Goal: Task Accomplishment & Management: Complete application form

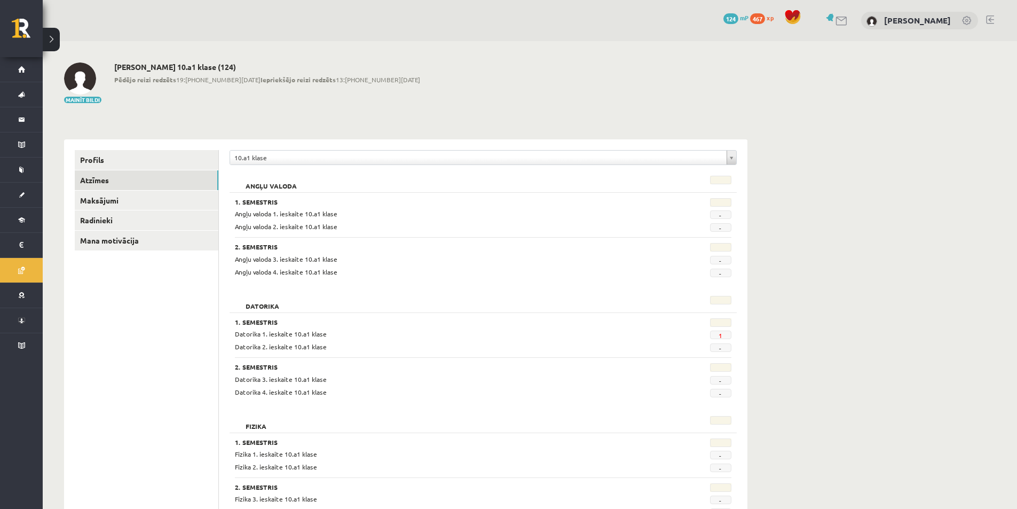
scroll to position [2, 0]
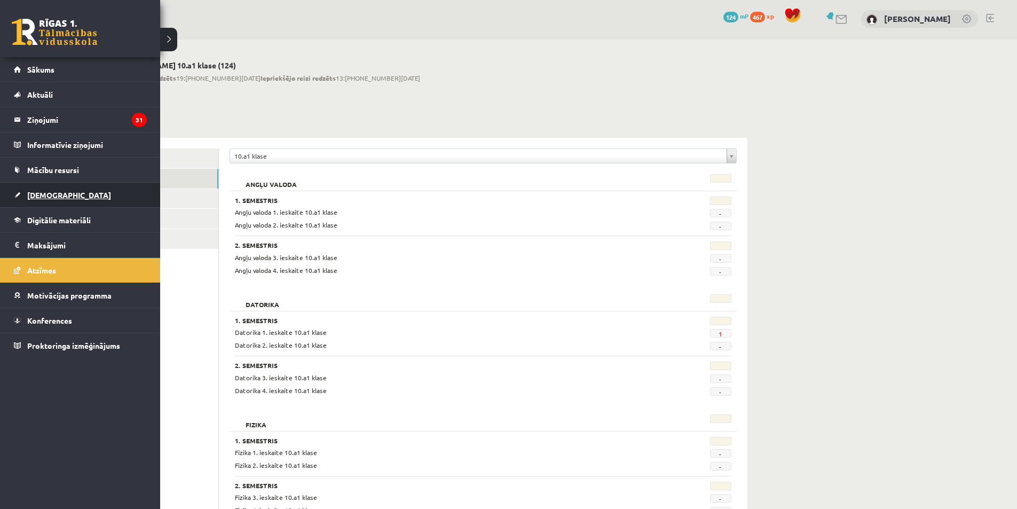
click at [40, 192] on span "[DEMOGRAPHIC_DATA]" at bounding box center [69, 195] width 84 height 10
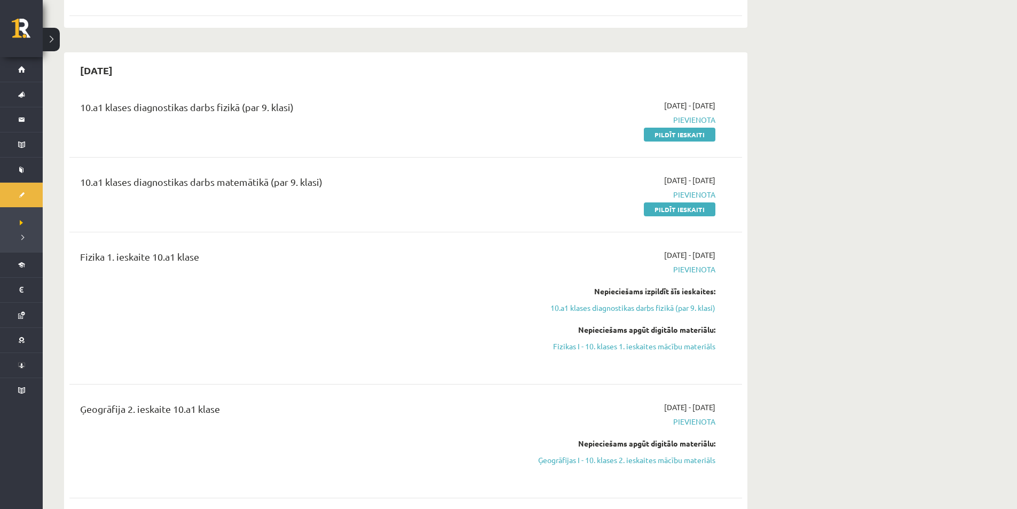
scroll to position [308, 0]
click at [658, 136] on link "Pildīt ieskaiti" at bounding box center [680, 134] width 72 height 14
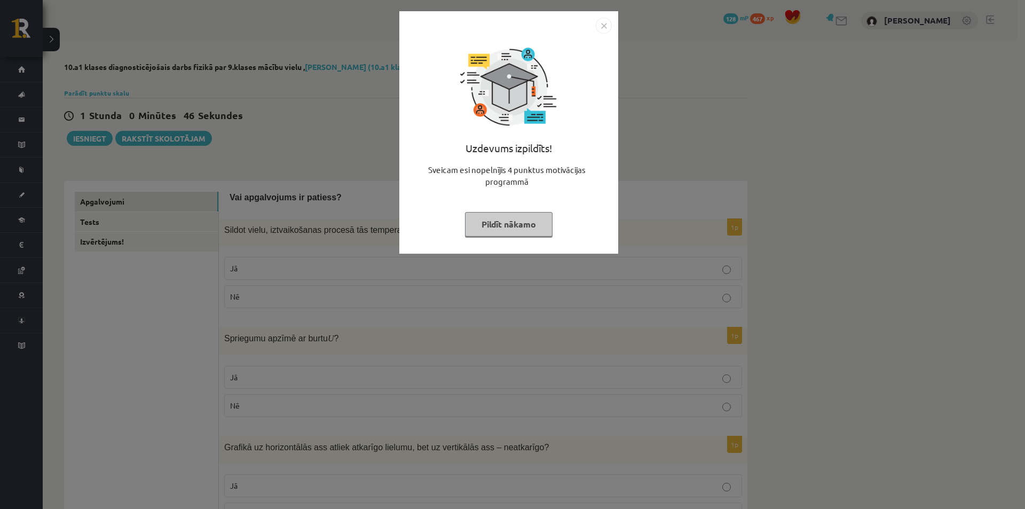
click at [510, 231] on button "Pildīt nākamo" at bounding box center [509, 224] width 88 height 25
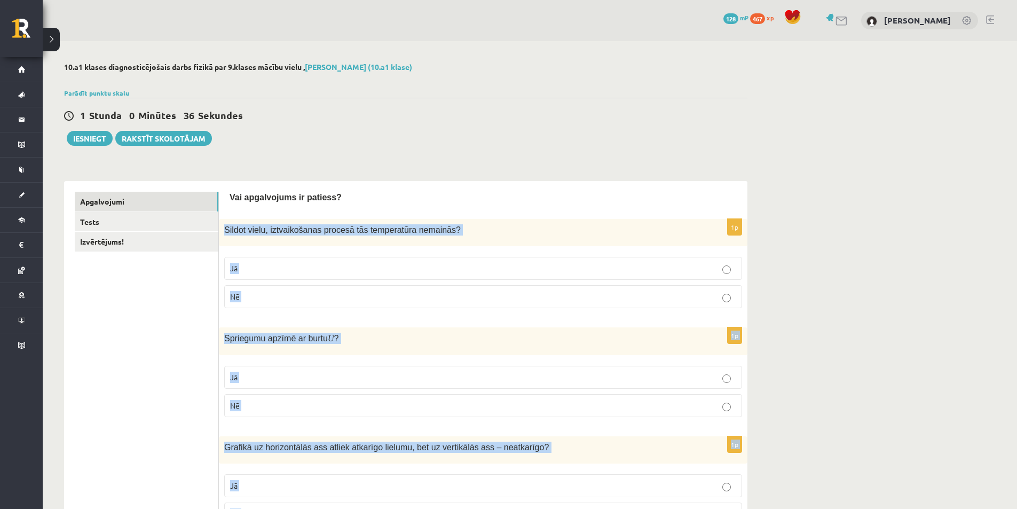
scroll to position [184, 0]
drag, startPoint x: 225, startPoint y: 228, endPoint x: 312, endPoint y: 529, distance: 313.8
click at [312, 508] on html "0 Dāvanas 128 mP 467 xp Kateryna Karaban Sākums Aktuāli Kā mācīties eSKOLĀ Kont…" at bounding box center [508, 254] width 1017 height 509
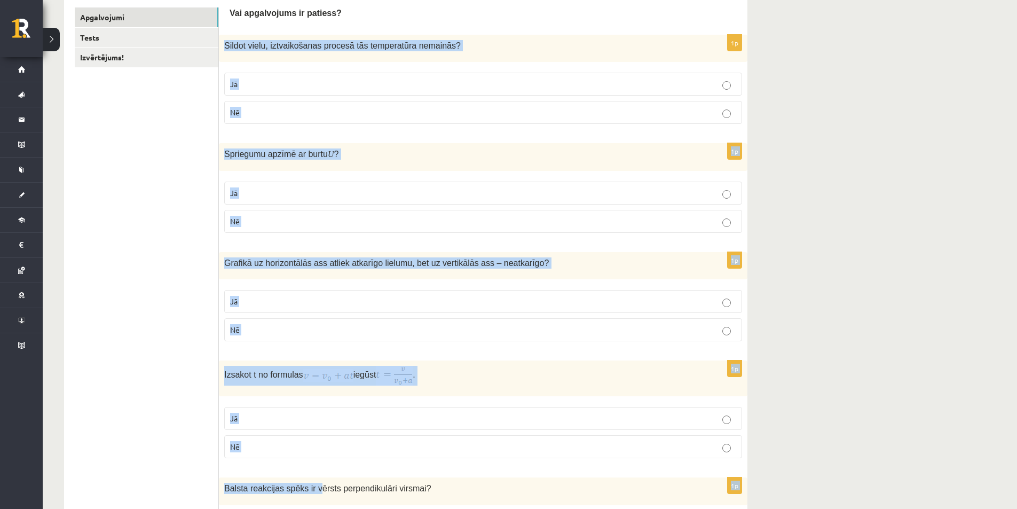
click at [432, 132] on div "1p Sildot vielu, iztvaikošanas procesā tās temperatūra nemainās? Jā Nē" at bounding box center [483, 84] width 528 height 98
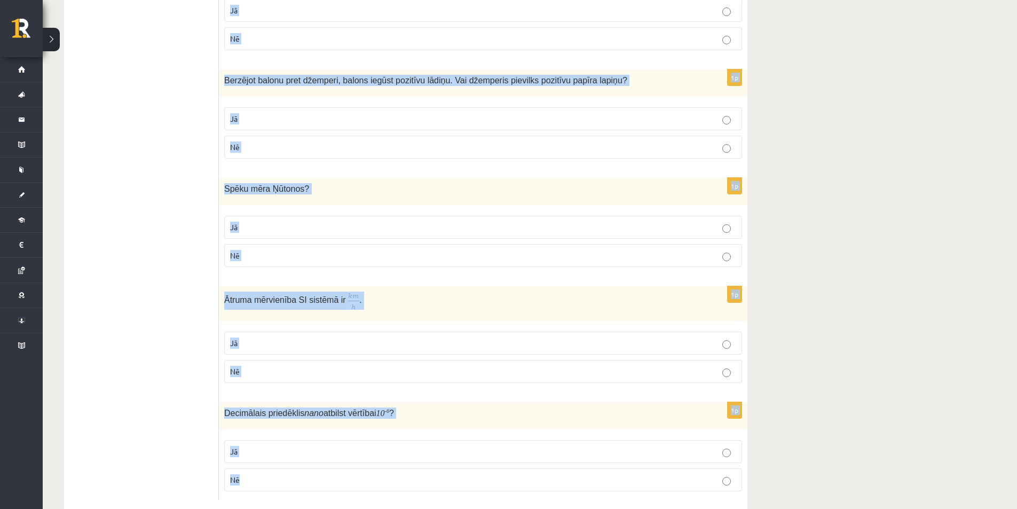
scroll to position [1593, 0]
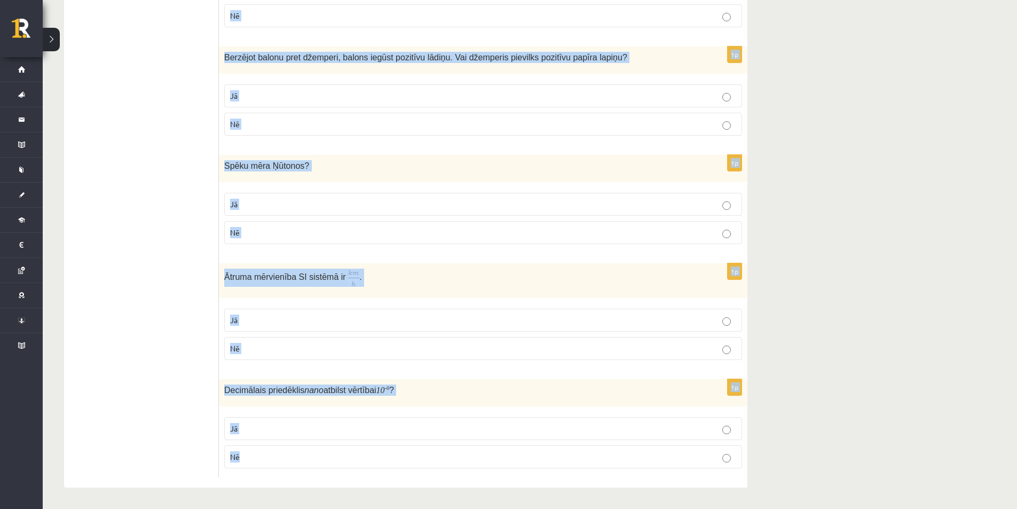
drag, startPoint x: 225, startPoint y: 145, endPoint x: 418, endPoint y: 529, distance: 430.1
copy form "Sildot vielu, iztvaikošanas procesā tās temperatūra nemainās? Jā Nē 1p Spriegum…"
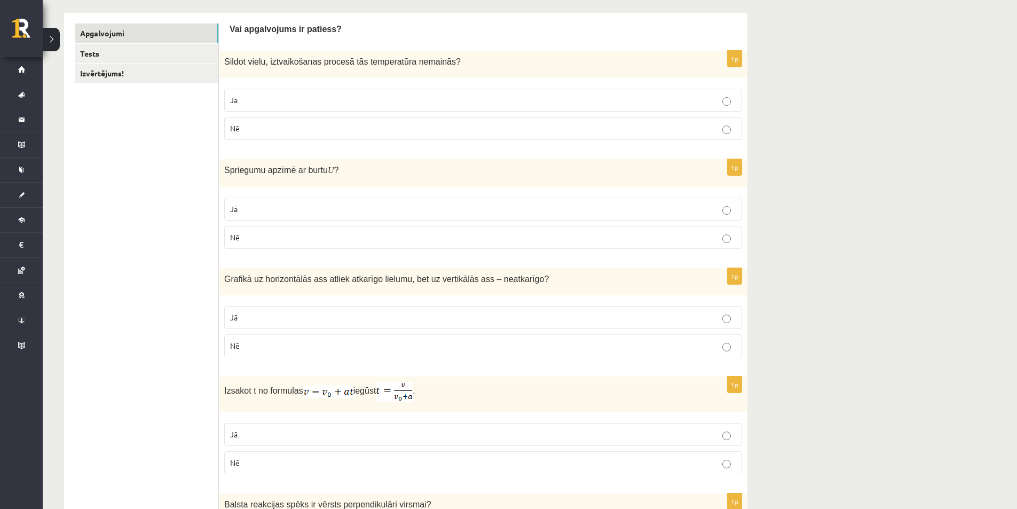
scroll to position [0, 0]
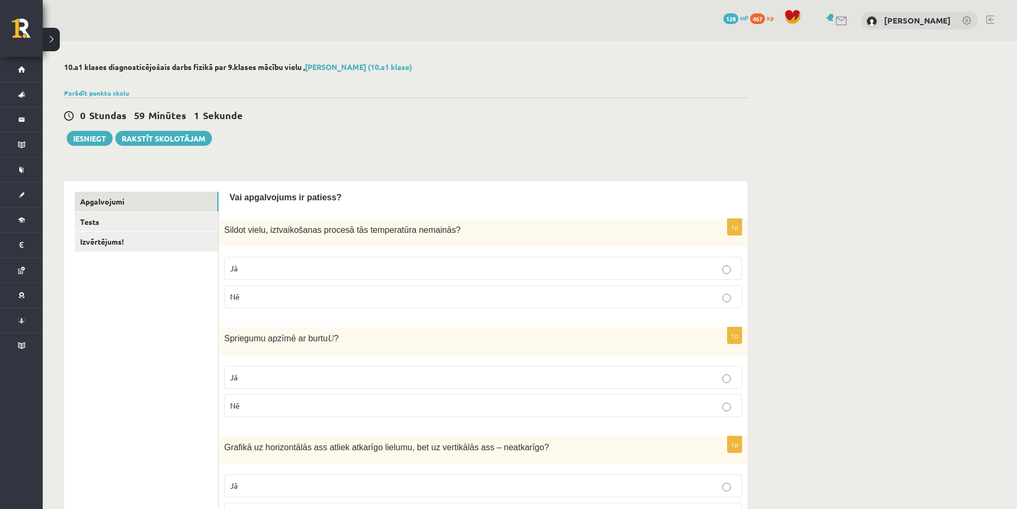
click at [258, 275] on label "Jā" at bounding box center [483, 268] width 518 height 23
click at [251, 365] on fieldset "Jā Nē" at bounding box center [483, 390] width 518 height 60
click at [250, 387] on label "Jā" at bounding box center [483, 377] width 518 height 23
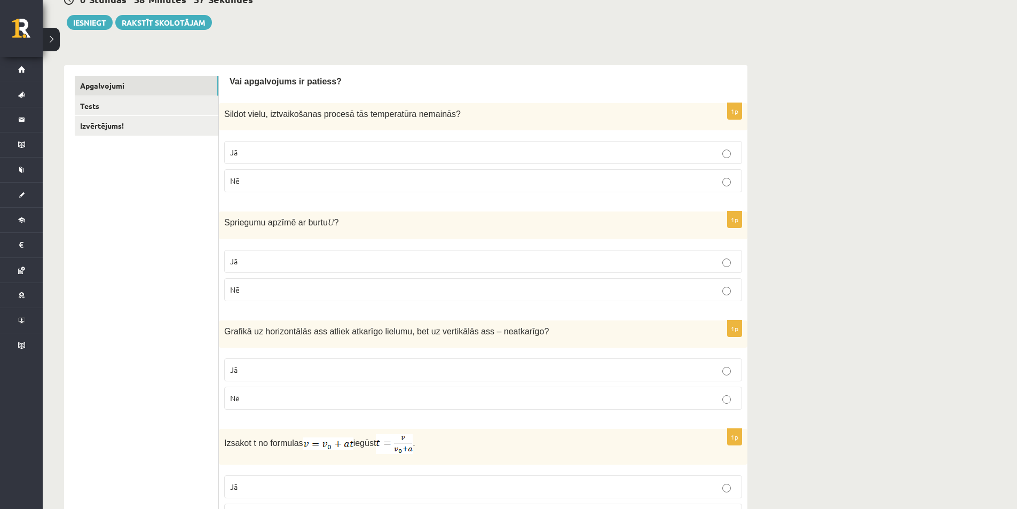
click at [247, 403] on p "Nē" at bounding box center [483, 397] width 506 height 11
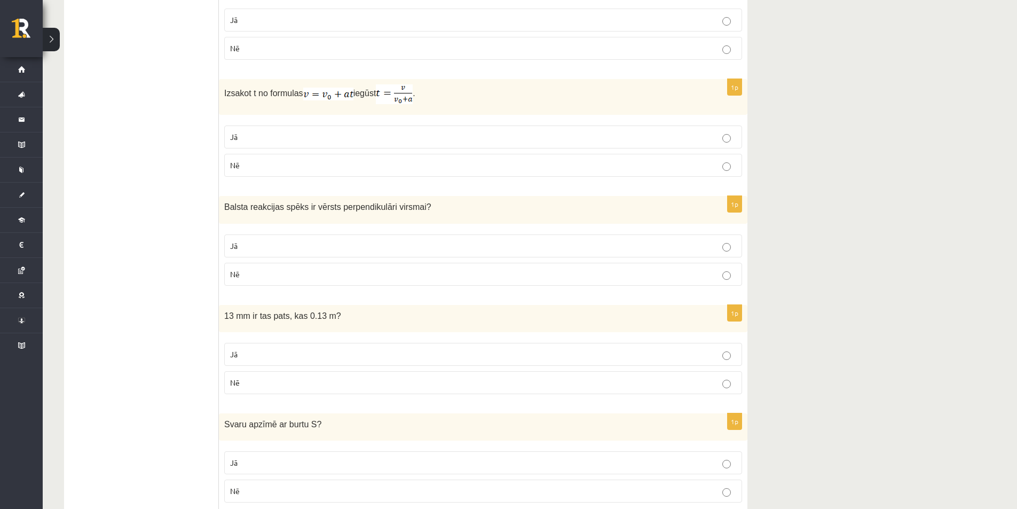
scroll to position [463, 0]
click at [329, 147] on label "Jā" at bounding box center [483, 139] width 518 height 23
click at [316, 244] on p "Jā" at bounding box center [483, 248] width 506 height 11
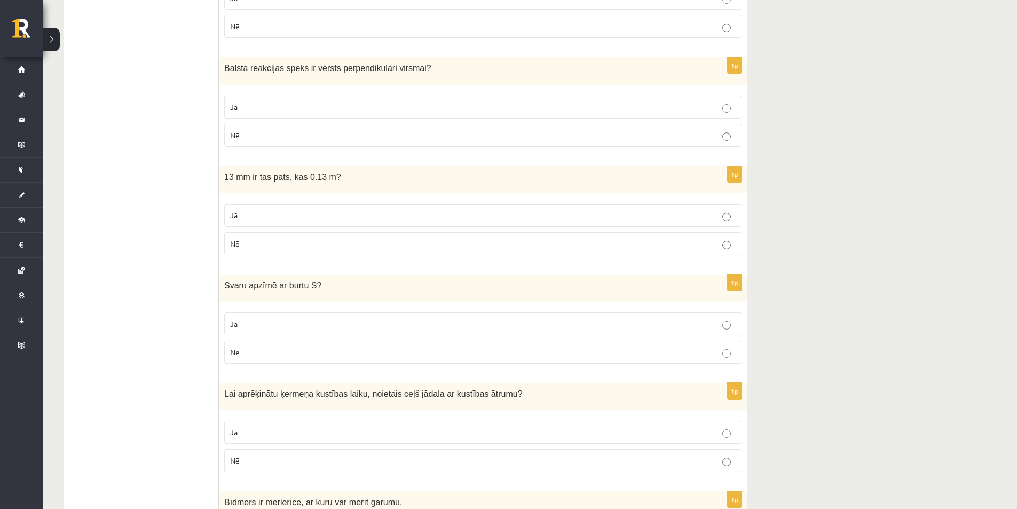
click at [316, 244] on p "Nē" at bounding box center [483, 243] width 506 height 11
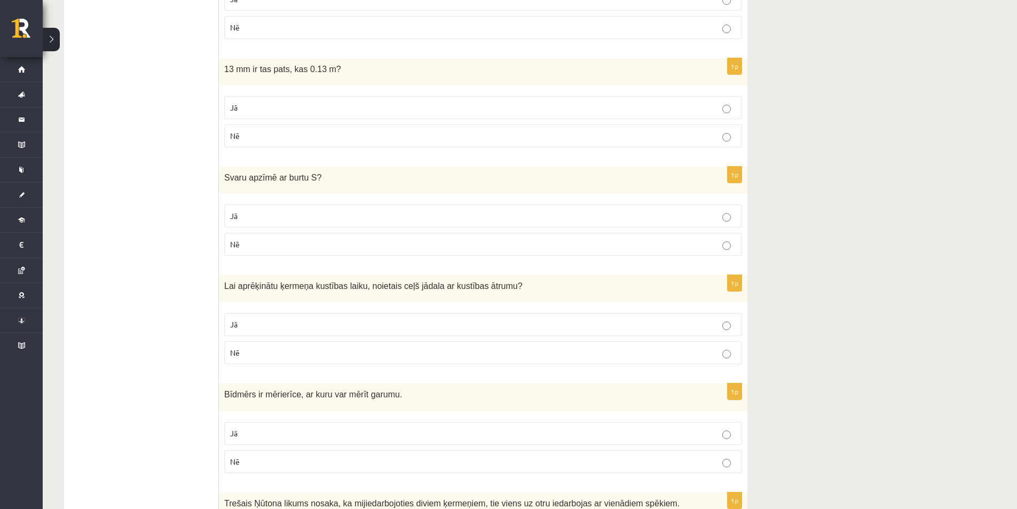
click at [316, 244] on p "Nē" at bounding box center [483, 244] width 506 height 11
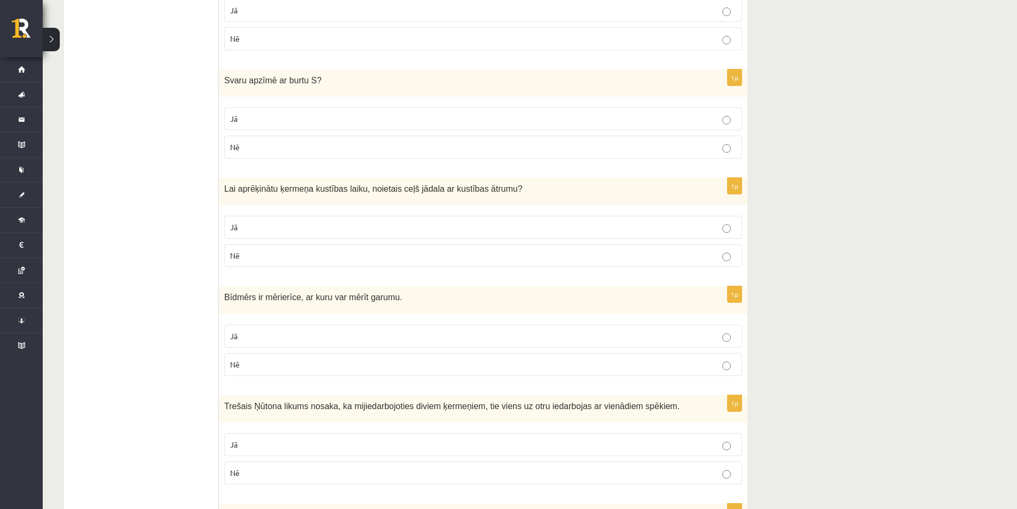
click at [229, 212] on fieldset "Jā Nē" at bounding box center [483, 240] width 518 height 60
click at [236, 226] on span "Jā" at bounding box center [233, 227] width 7 height 10
click at [240, 344] on label "Jā" at bounding box center [483, 335] width 518 height 23
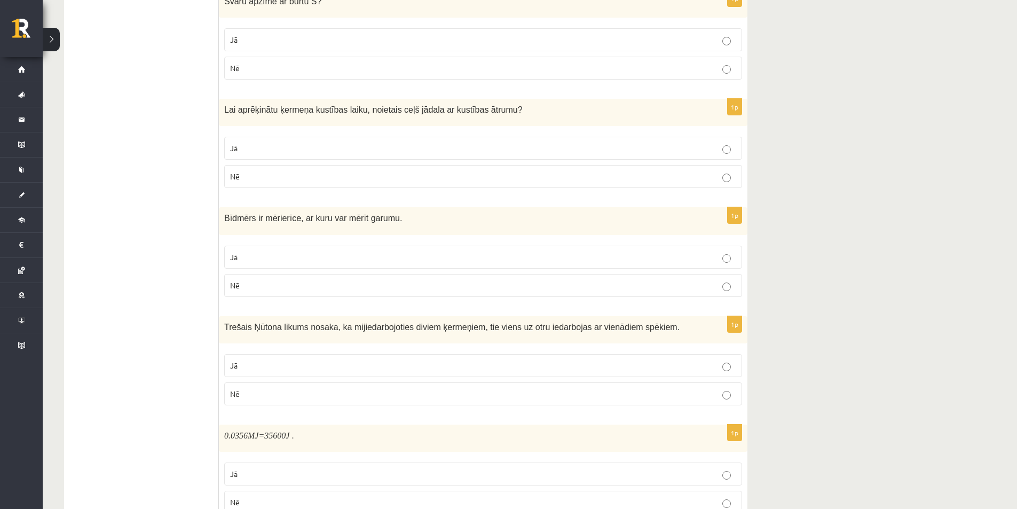
scroll to position [888, 0]
click at [249, 368] on p "Jā" at bounding box center [483, 365] width 506 height 11
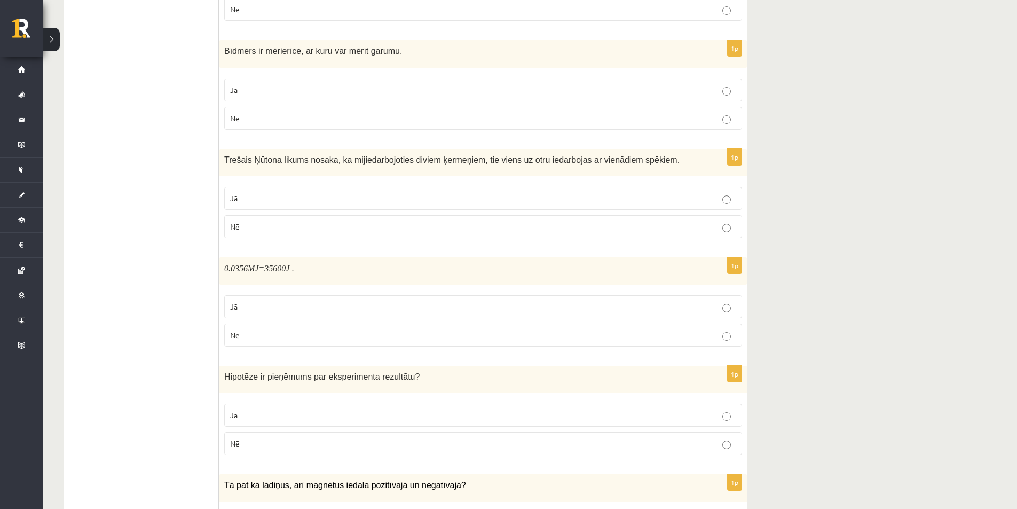
click at [272, 306] on p "Jā" at bounding box center [483, 306] width 506 height 11
click at [290, 418] on p "Jā" at bounding box center [483, 414] width 506 height 11
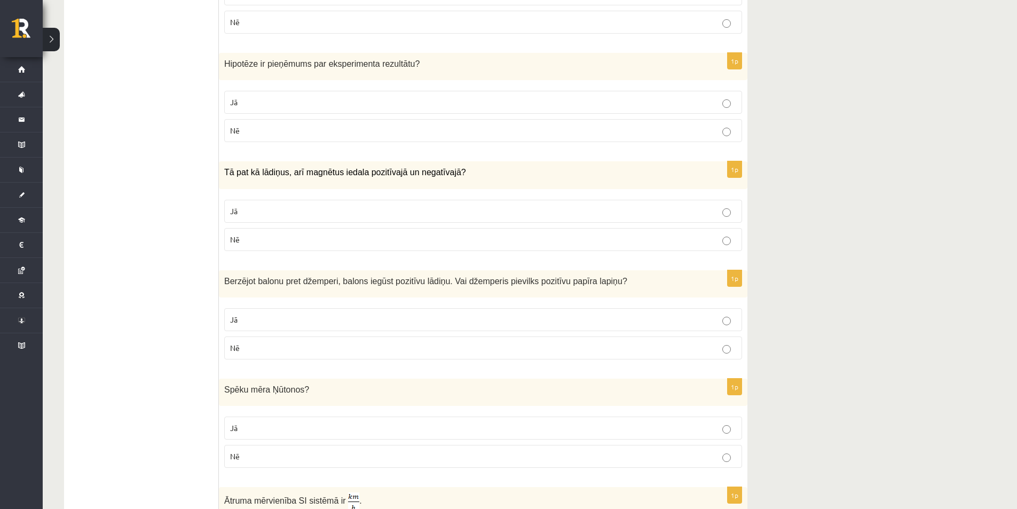
scroll to position [1367, 0]
click at [278, 234] on label "Nē" at bounding box center [483, 239] width 518 height 23
click at [244, 356] on label "Nē" at bounding box center [483, 348] width 518 height 23
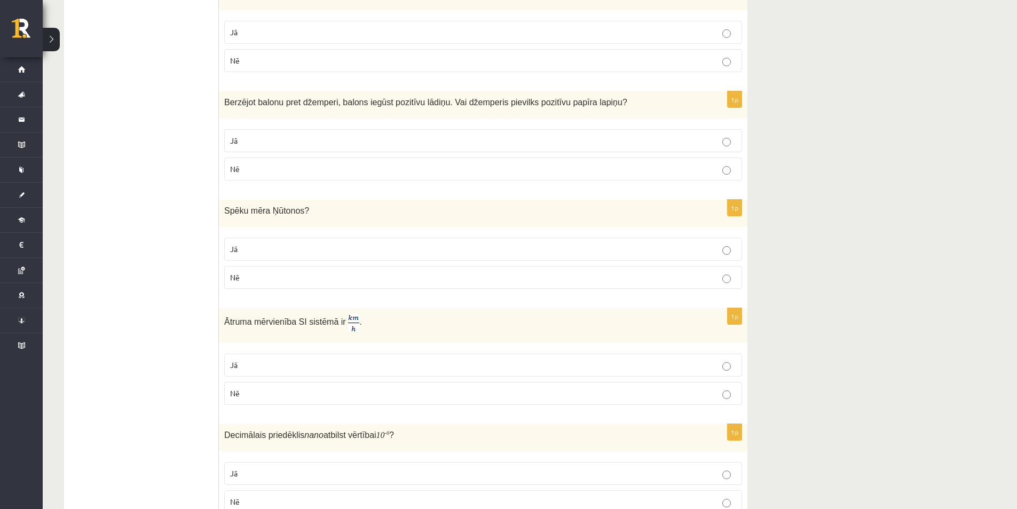
scroll to position [1546, 0]
click at [271, 253] on p "Jā" at bounding box center [483, 249] width 506 height 11
click at [250, 365] on p "Jā" at bounding box center [483, 365] width 506 height 11
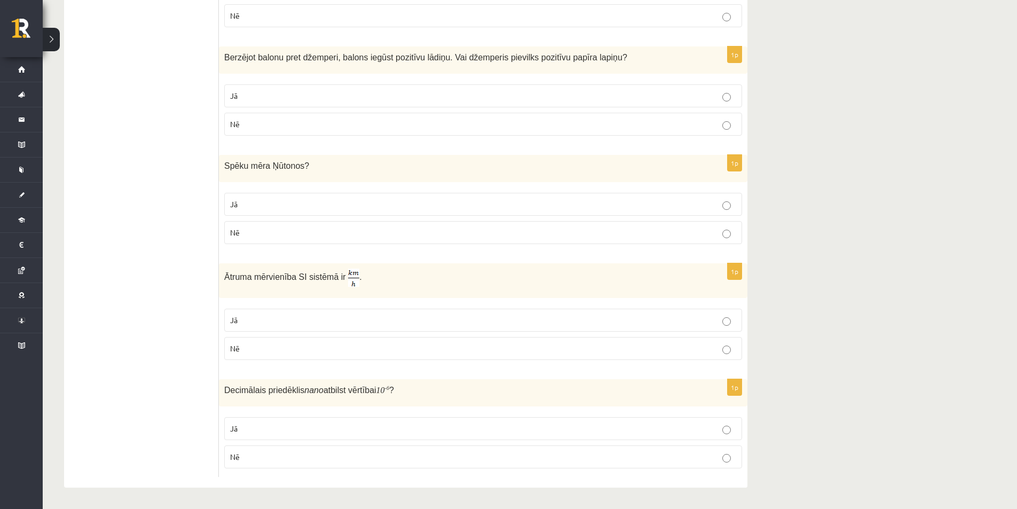
click at [244, 459] on p "Nē" at bounding box center [483, 456] width 506 height 11
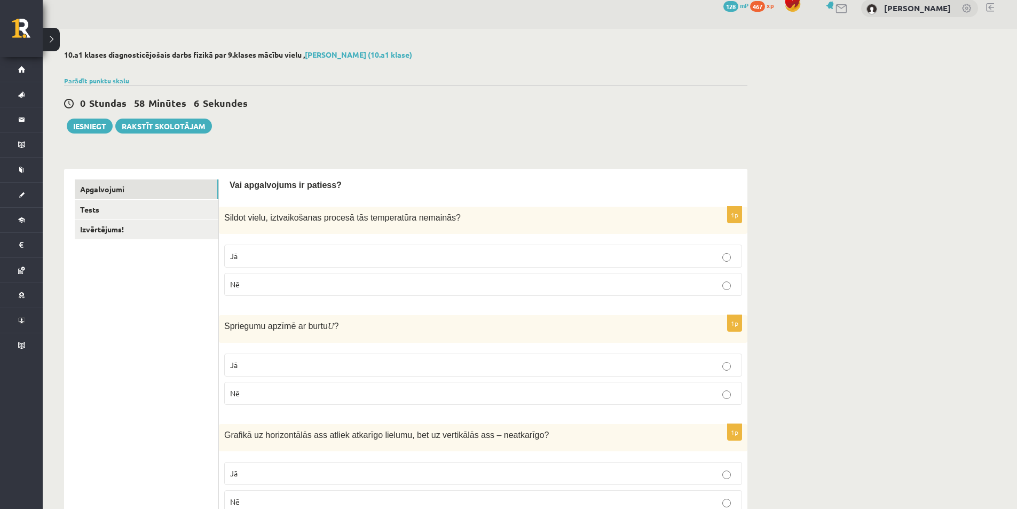
scroll to position [0, 0]
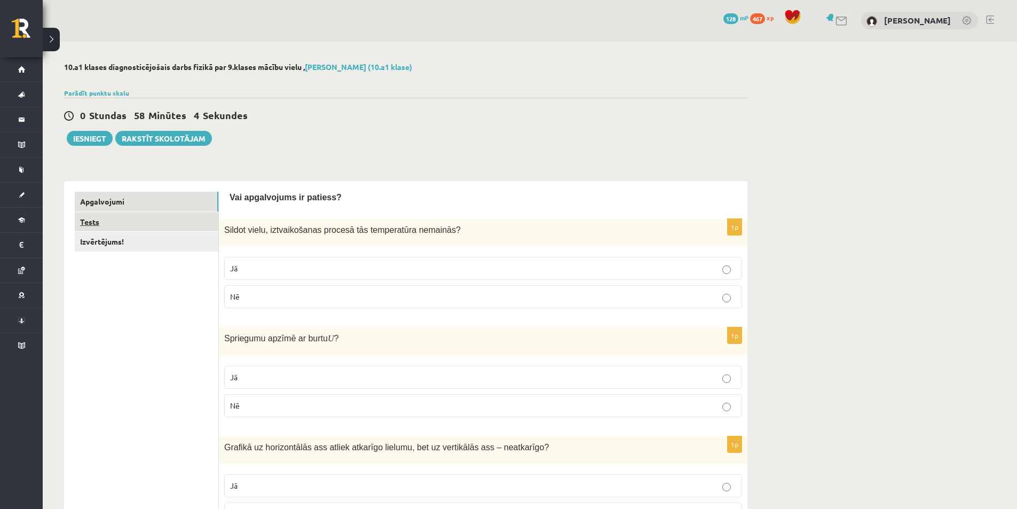
click at [174, 227] on link "Tests" at bounding box center [147, 222] width 144 height 20
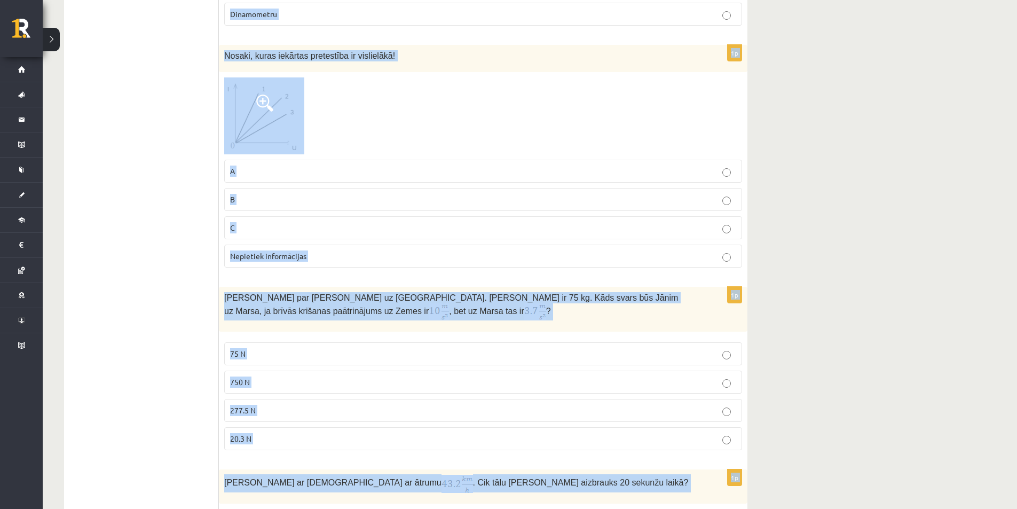
scroll to position [2025, 0]
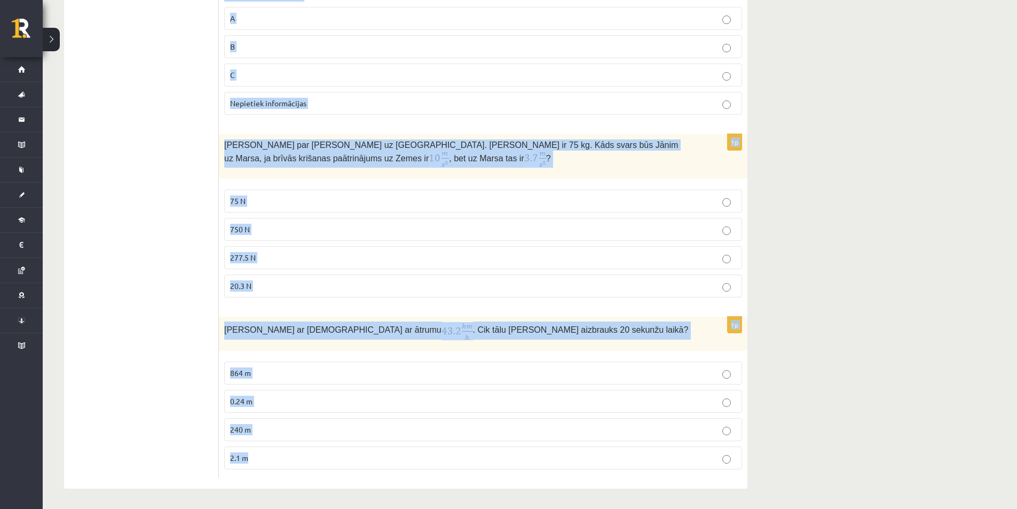
drag, startPoint x: 220, startPoint y: 204, endPoint x: 561, endPoint y: 529, distance: 471.1
copy form "Izsakot m no formulas , iegūst… m = F ⋅ a m = F ⋅ a m = F a m = F a m = a F m =…"
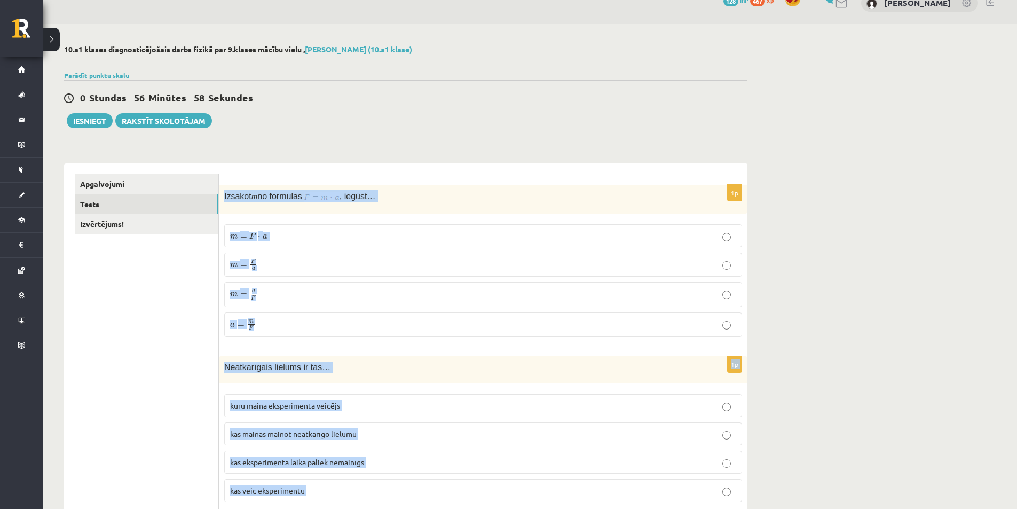
scroll to position [0, 0]
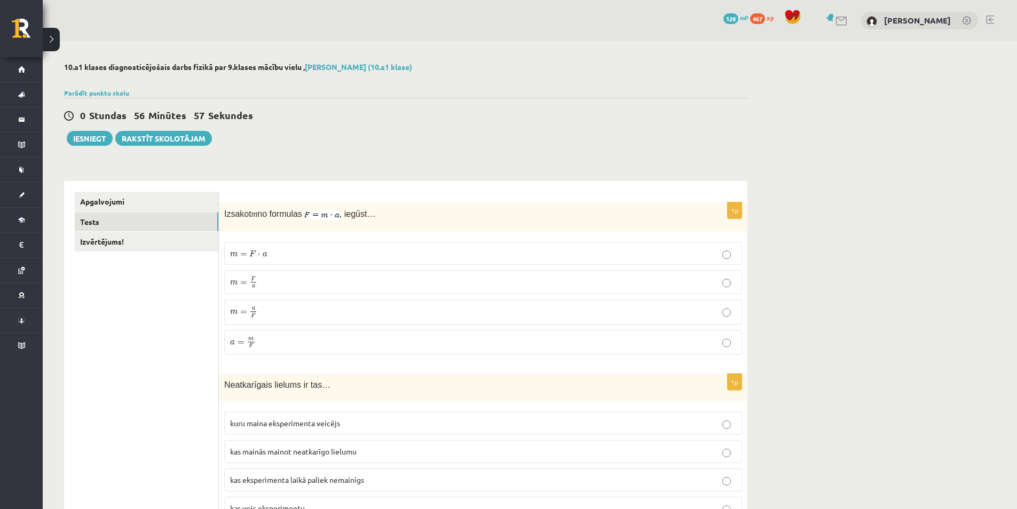
click at [290, 415] on label "kuru maina eksperimenta veicējs" at bounding box center [483, 422] width 518 height 23
click at [273, 271] on label "m = F a m = F a" at bounding box center [483, 282] width 518 height 25
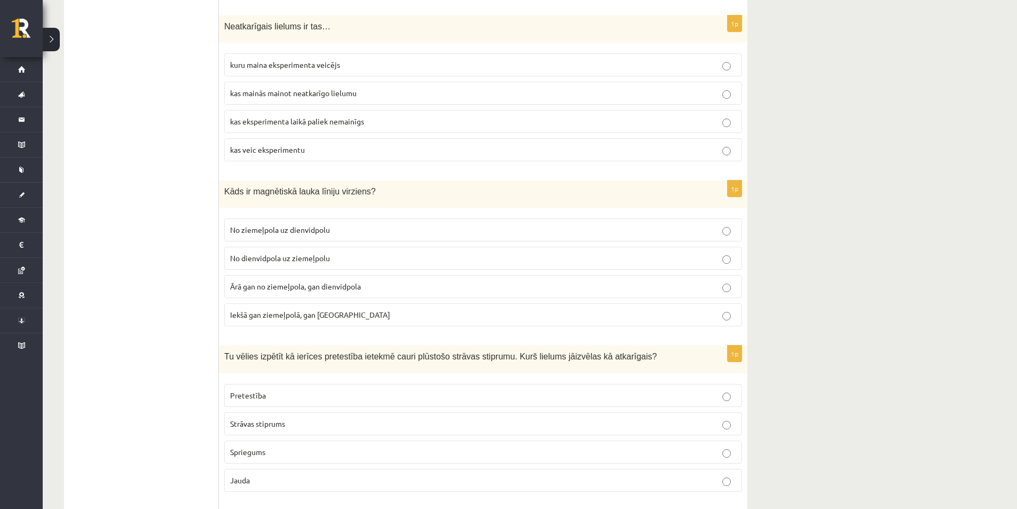
scroll to position [360, 0]
click at [289, 233] on label "No ziemeļpola uz dienvidpolu" at bounding box center [483, 228] width 518 height 23
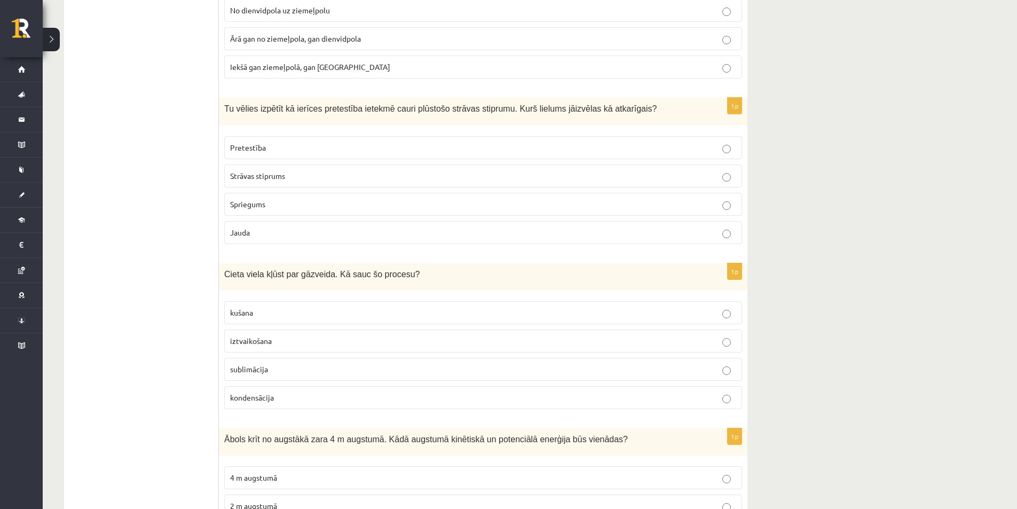
scroll to position [607, 0]
click at [259, 165] on label "Strāvas stiprums" at bounding box center [483, 174] width 518 height 23
click at [295, 370] on p "sublimācija" at bounding box center [483, 367] width 506 height 11
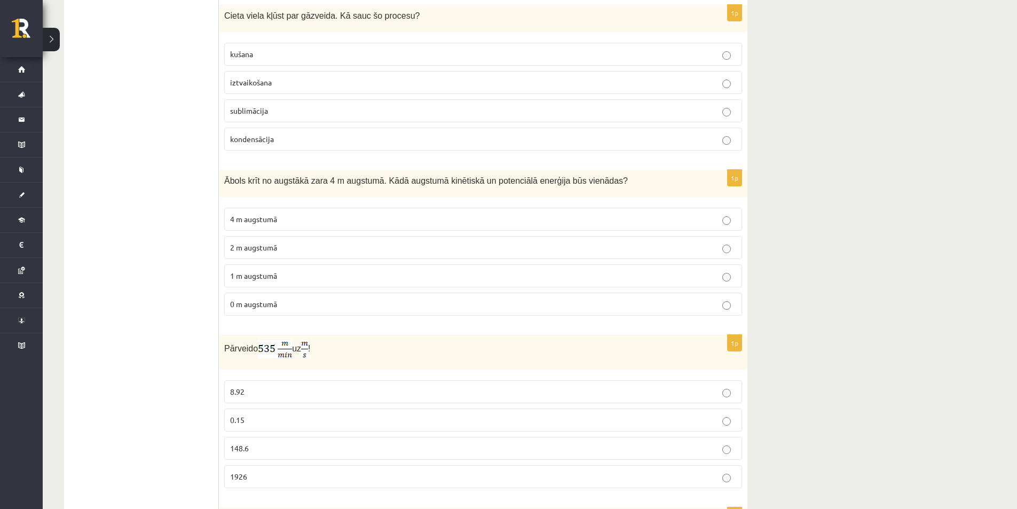
scroll to position [869, 0]
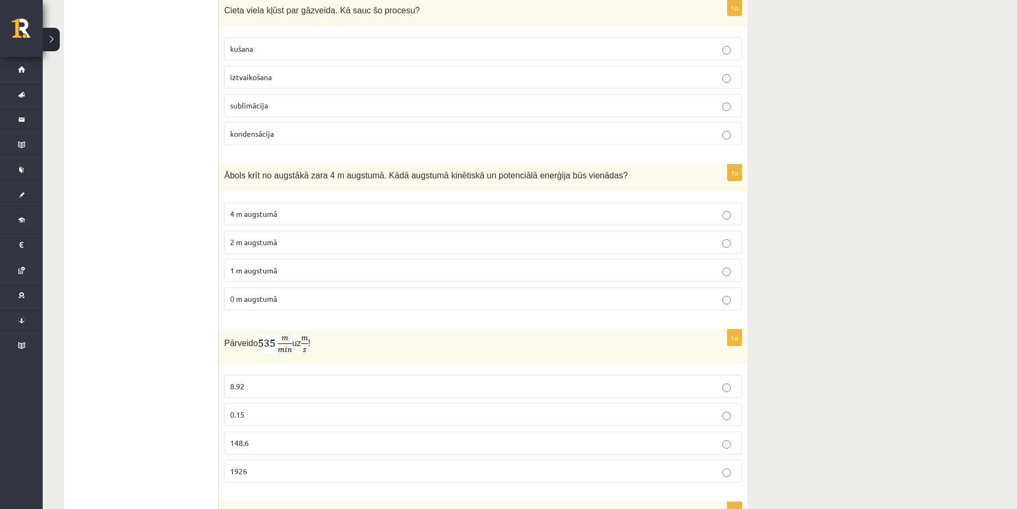
click at [286, 244] on p "2 m augstumā" at bounding box center [483, 241] width 506 height 11
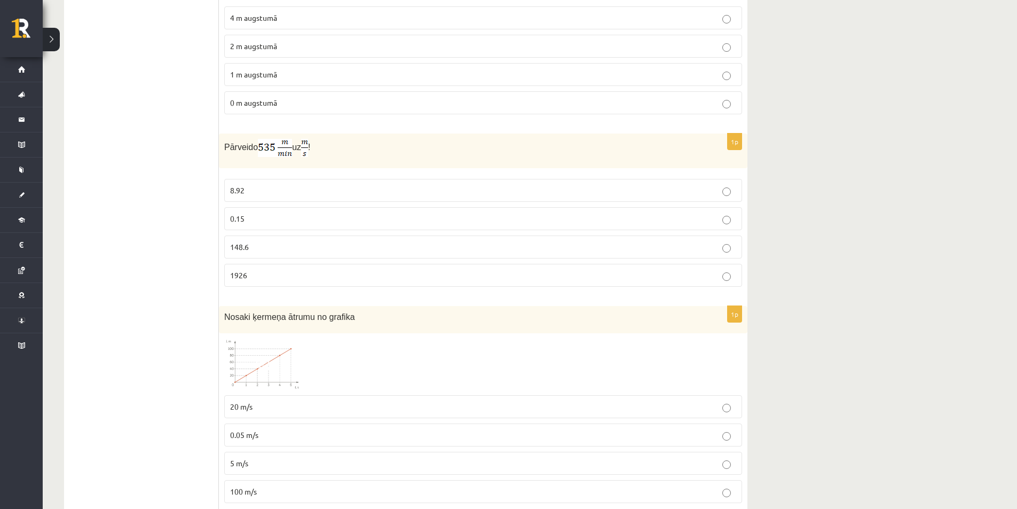
scroll to position [1066, 0]
click at [243, 187] on span "8.92" at bounding box center [237, 190] width 14 height 10
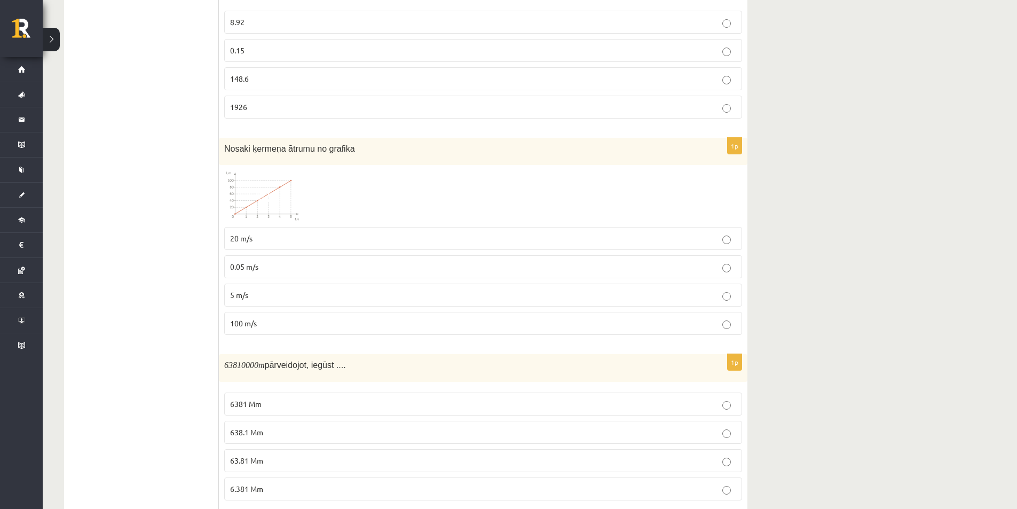
scroll to position [1233, 0]
click at [261, 300] on label "5 m/s" at bounding box center [483, 295] width 518 height 23
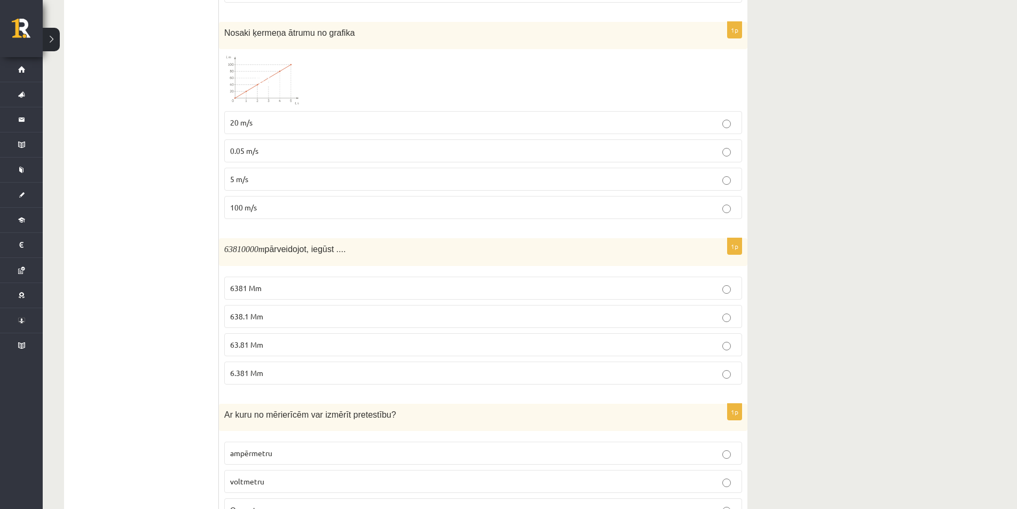
scroll to position [1357, 0]
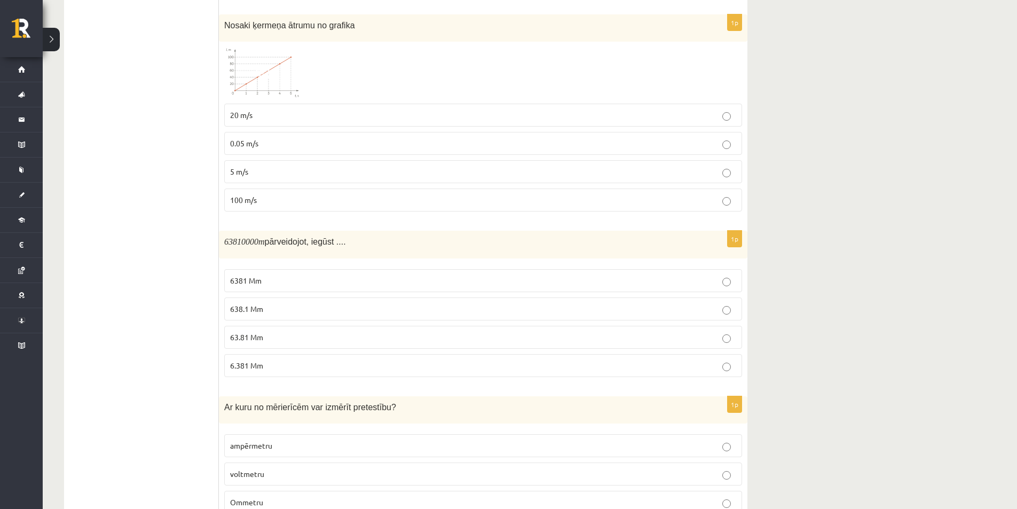
click at [264, 331] on p "63.81 Mm" at bounding box center [483, 336] width 506 height 11
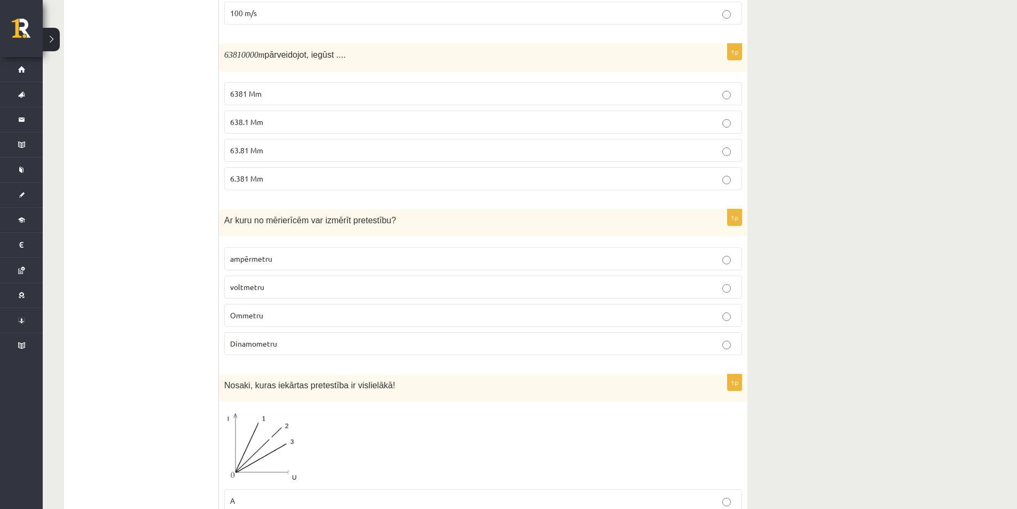
scroll to position [1544, 0]
click at [231, 315] on span "Ommetru" at bounding box center [246, 315] width 33 height 10
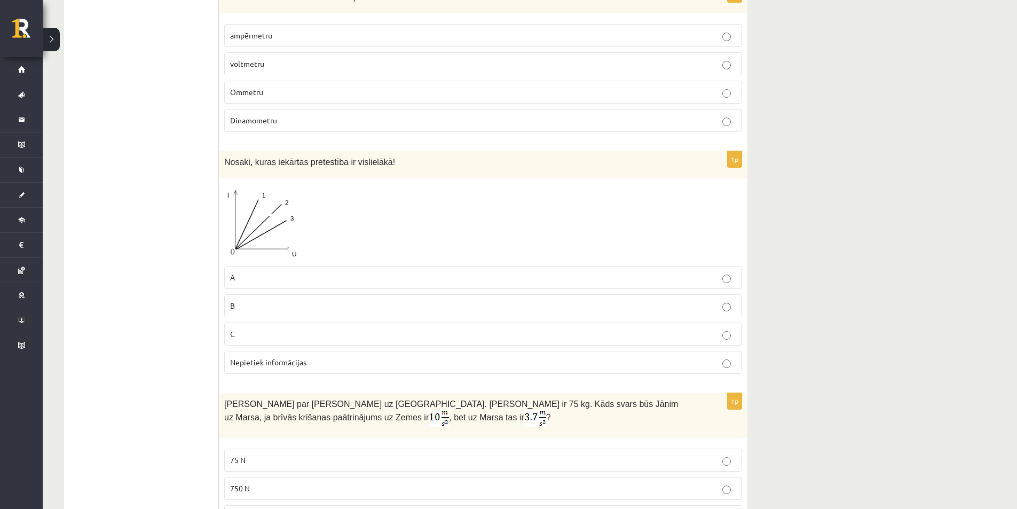
scroll to position [1766, 0]
click at [231, 315] on label "B" at bounding box center [483, 306] width 518 height 23
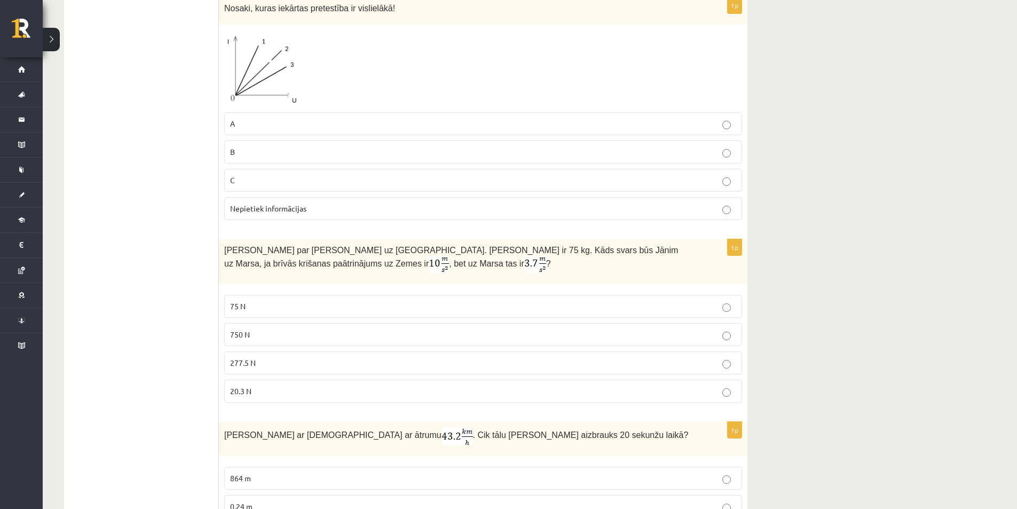
scroll to position [1925, 0]
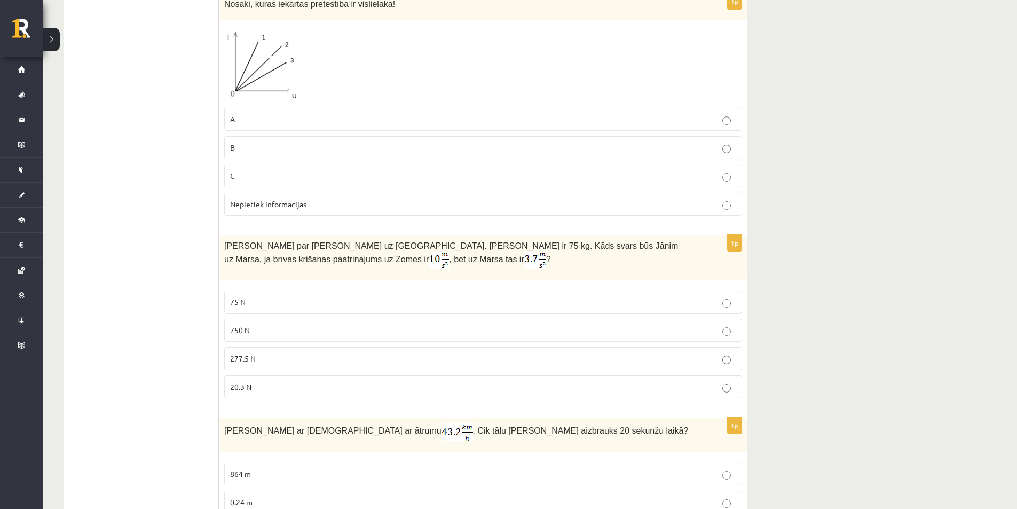
click at [266, 383] on p "20.3 N" at bounding box center [483, 386] width 506 height 11
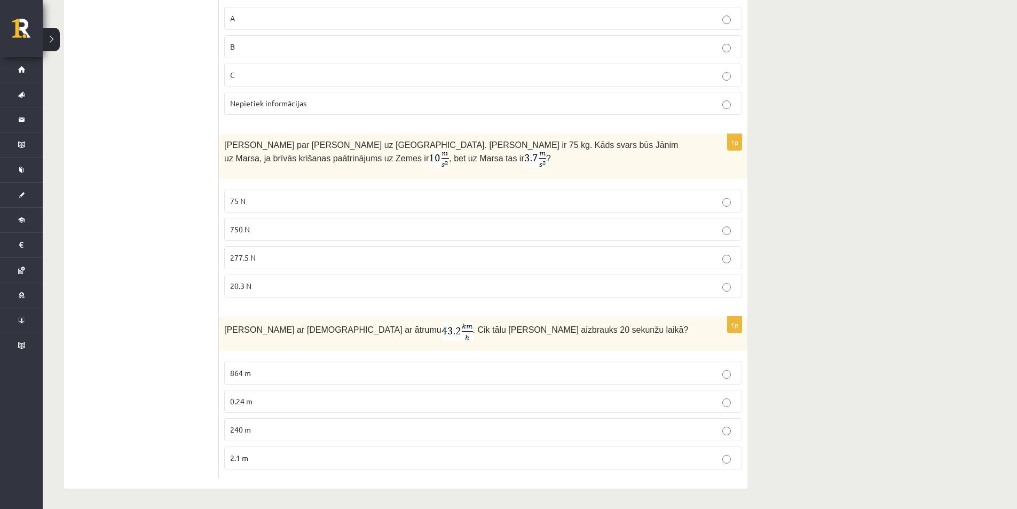
click at [277, 421] on label "240 m" at bounding box center [483, 429] width 518 height 23
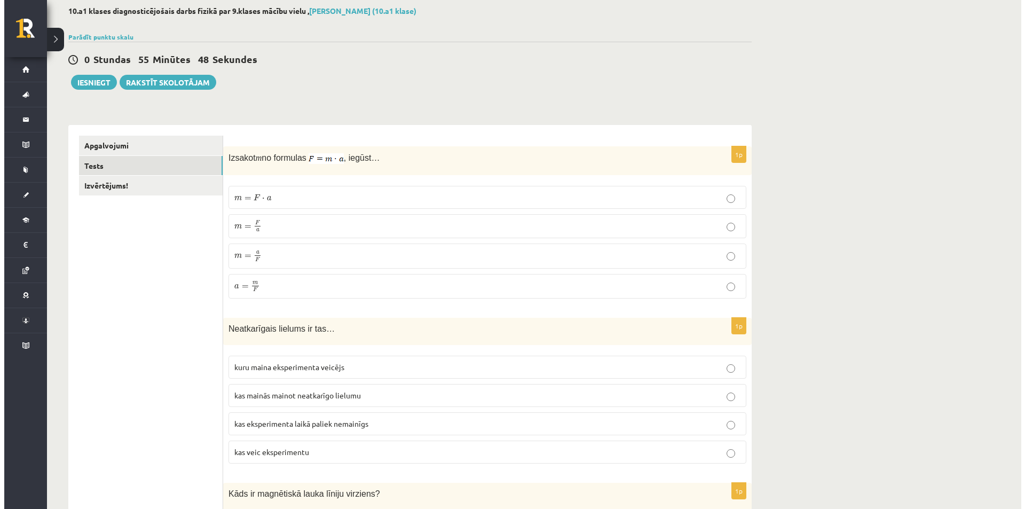
scroll to position [0, 0]
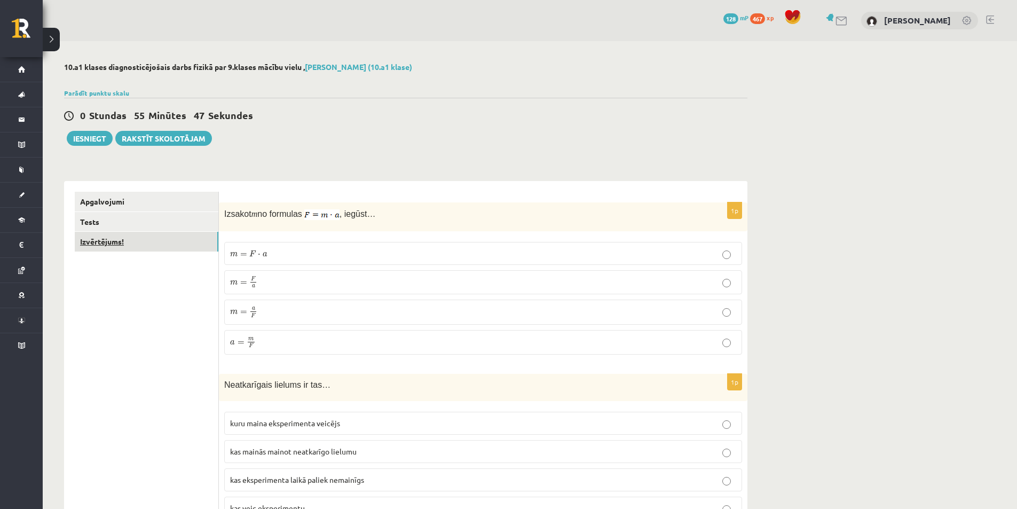
click at [162, 244] on link "Izvērtējums!" at bounding box center [147, 242] width 144 height 20
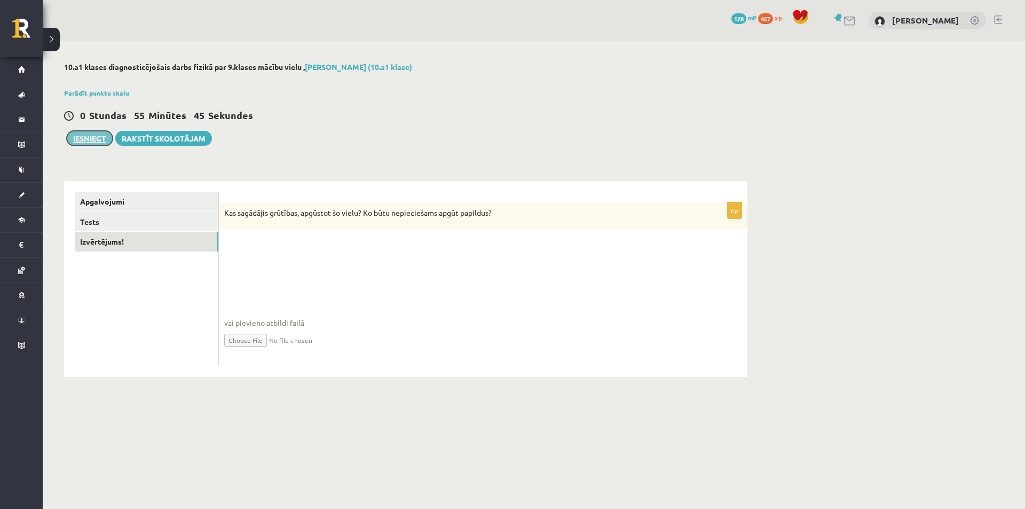
click at [90, 141] on button "Iesniegt" at bounding box center [90, 138] width 46 height 15
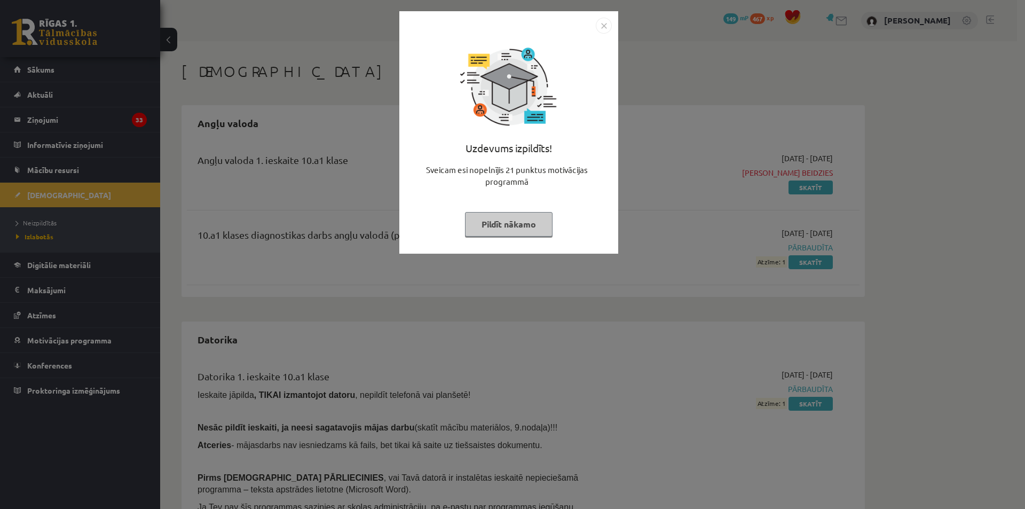
click at [501, 221] on button "Pildīt nākamo" at bounding box center [509, 224] width 88 height 25
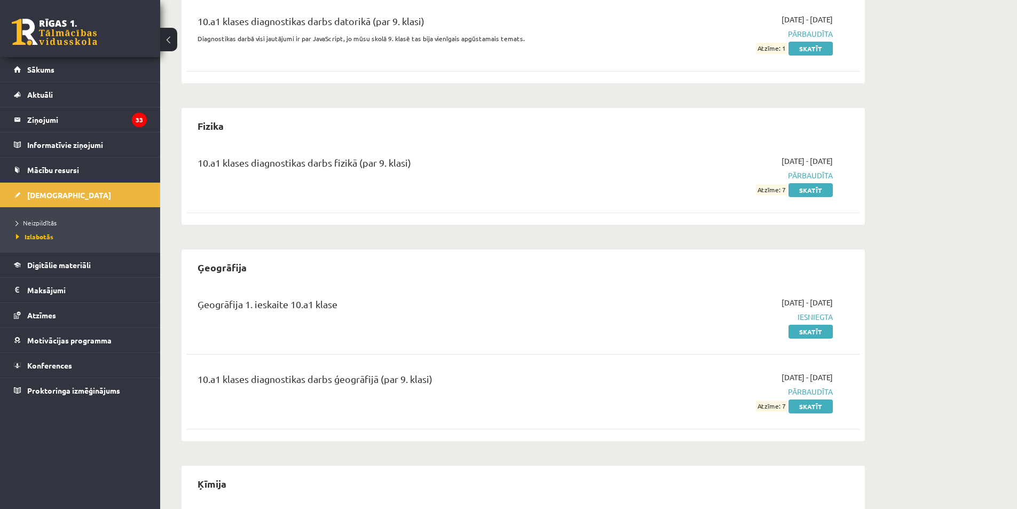
scroll to position [579, 0]
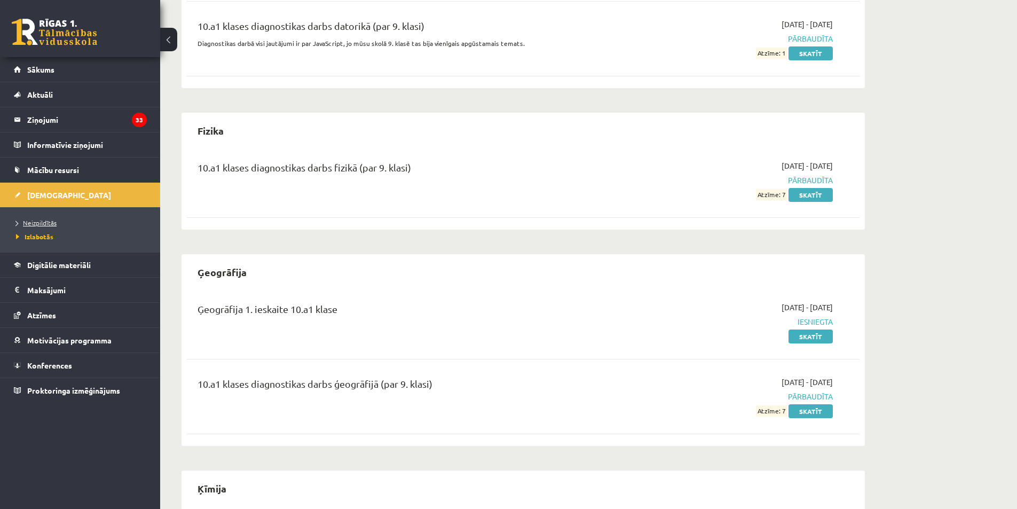
click at [44, 223] on span "Neizpildītās" at bounding box center [36, 222] width 41 height 9
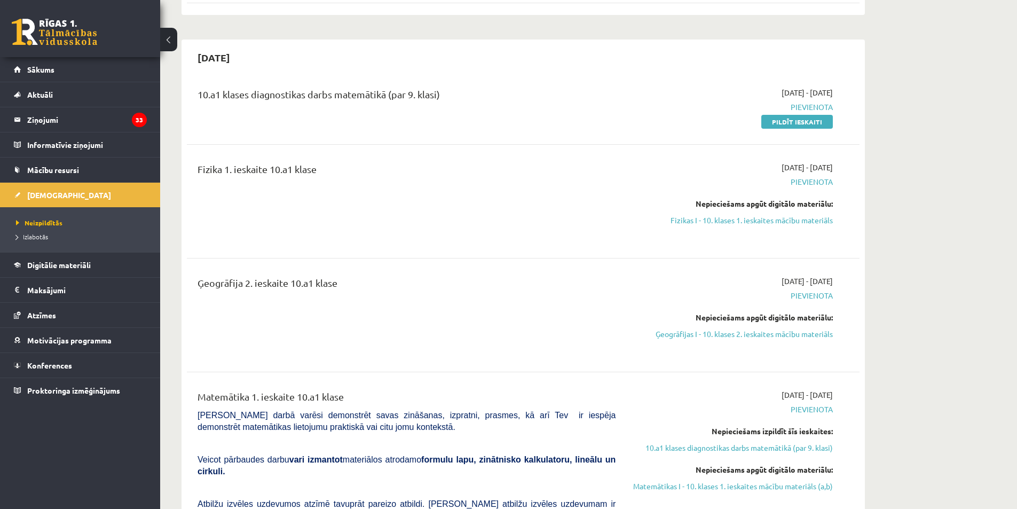
scroll to position [320, 0]
click at [731, 220] on link "Fizikas I - 10. klases 1. ieskaites mācību materiāls" at bounding box center [731, 220] width 201 height 11
click at [791, 121] on link "Pildīt ieskaiti" at bounding box center [797, 122] width 72 height 14
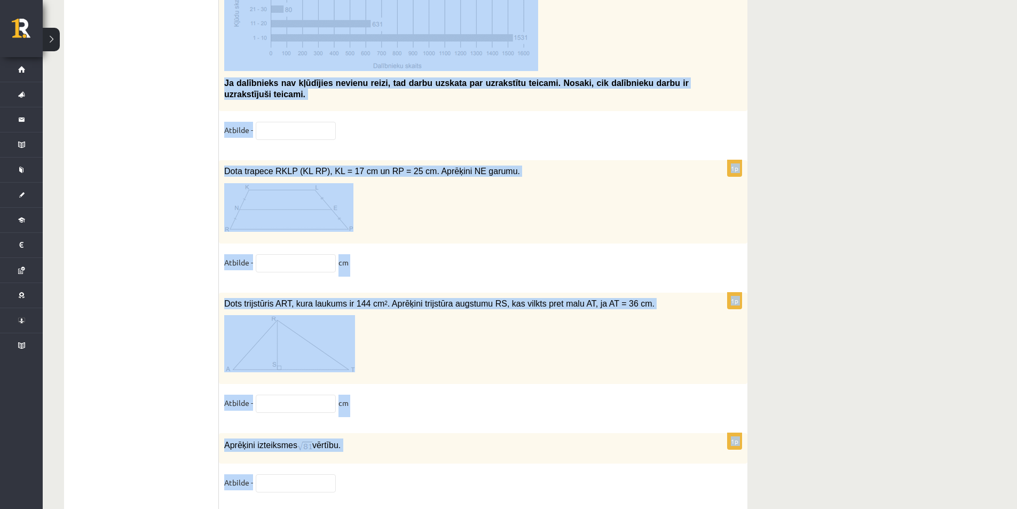
scroll to position [5375, 0]
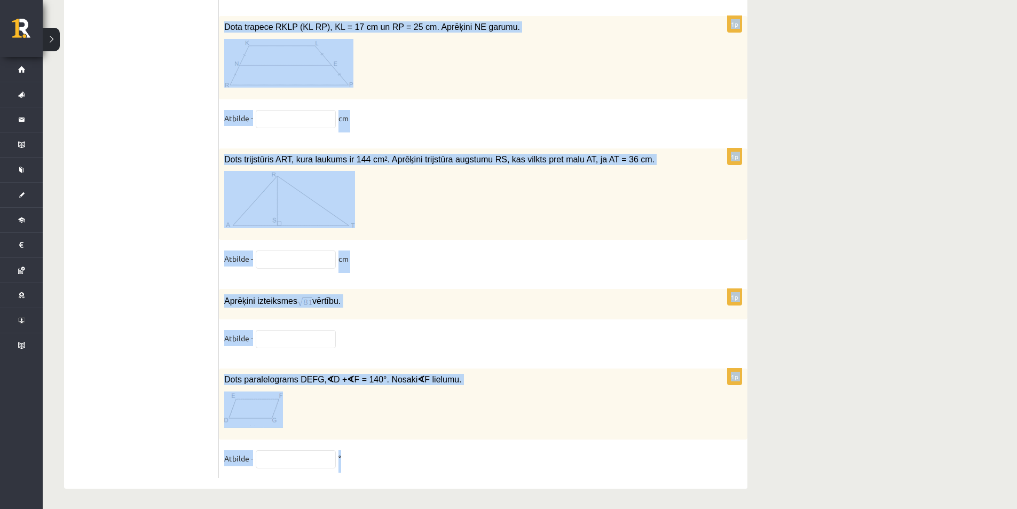
drag, startPoint x: 225, startPoint y: 211, endPoint x: 456, endPoint y: 528, distance: 392.3
copy form "Loremip dolorsi … 5a² - 53c + 44 4a² - 26 0e² + 70s + 54 1d² + 57 4e Temp incid…"
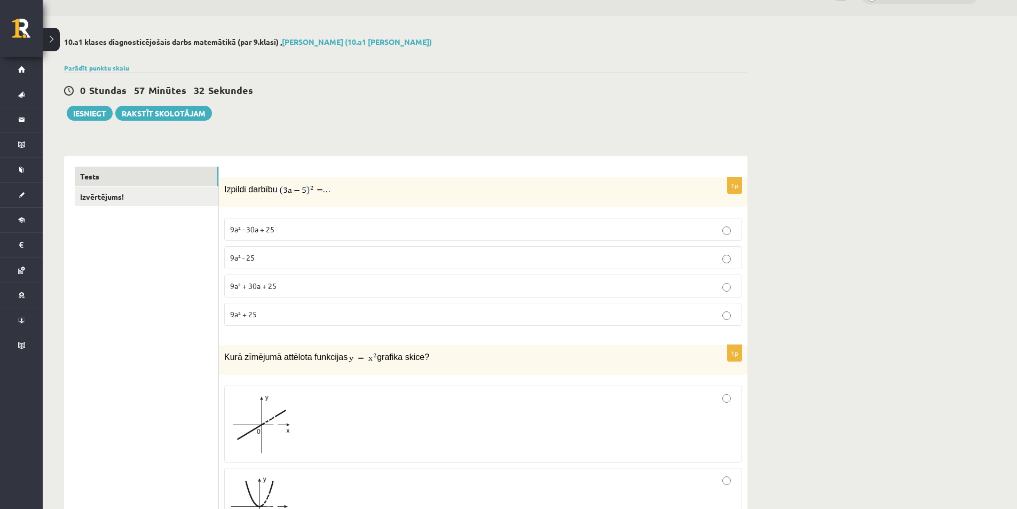
scroll to position [0, 0]
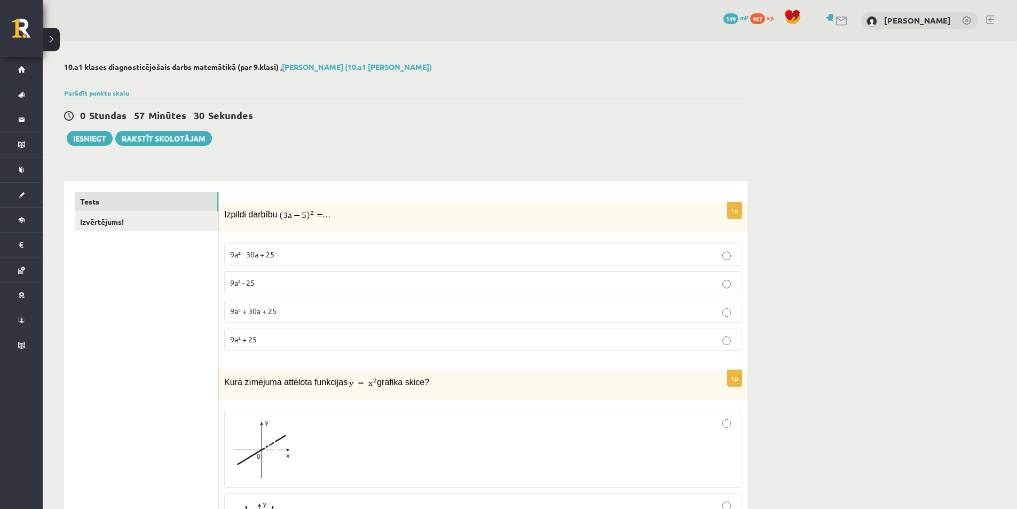
click at [43, 41] on button at bounding box center [51, 39] width 17 height 23
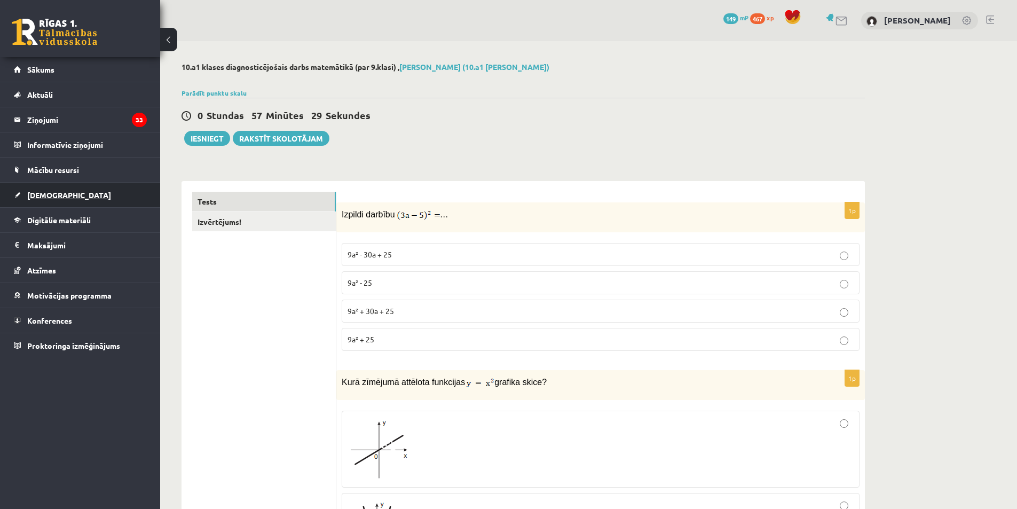
click at [53, 194] on span "[DEMOGRAPHIC_DATA]" at bounding box center [69, 195] width 84 height 10
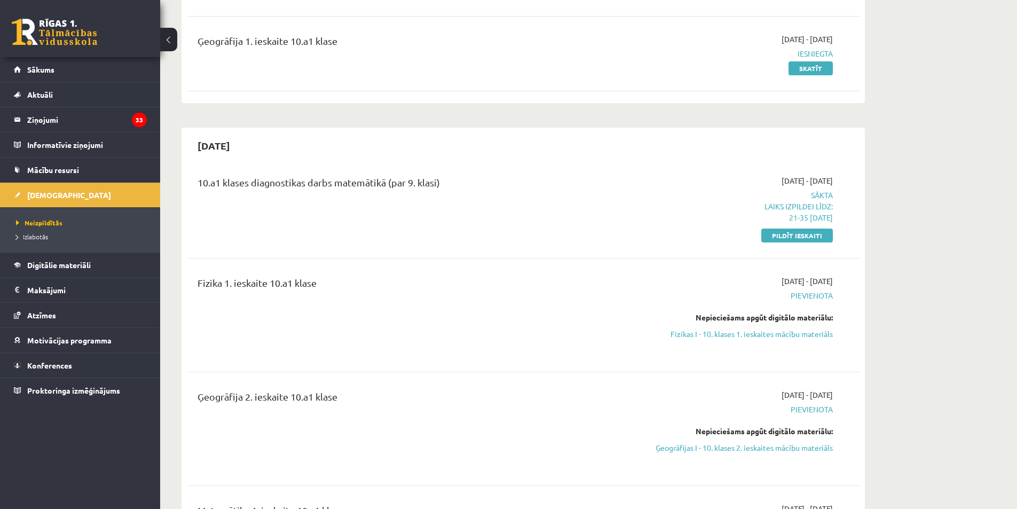
scroll to position [233, 0]
click at [693, 330] on link "Fizikas I - 10. klases 1. ieskaites mācību materiāls" at bounding box center [731, 333] width 201 height 11
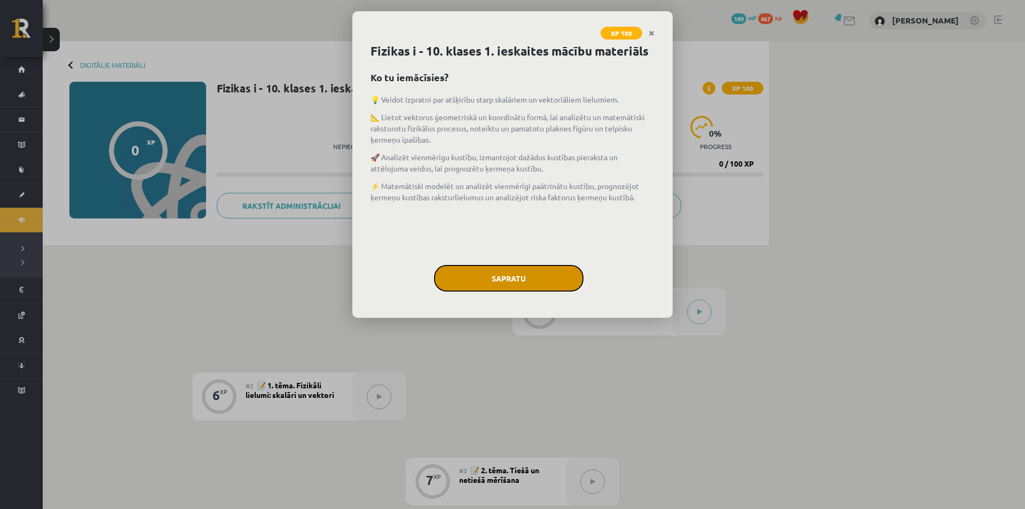
click at [497, 282] on button "Sapratu" at bounding box center [508, 278] width 149 height 27
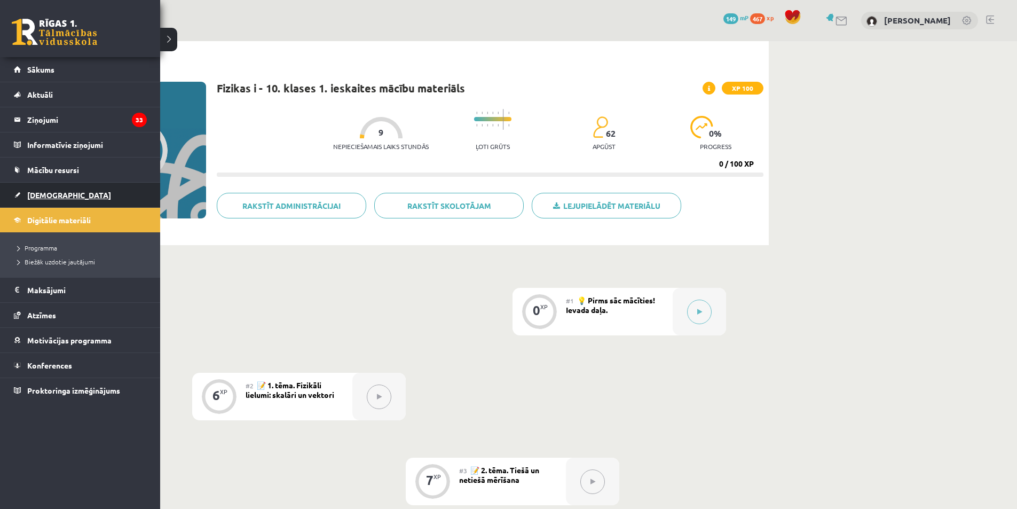
click at [54, 191] on span "[DEMOGRAPHIC_DATA]" at bounding box center [69, 195] width 84 height 10
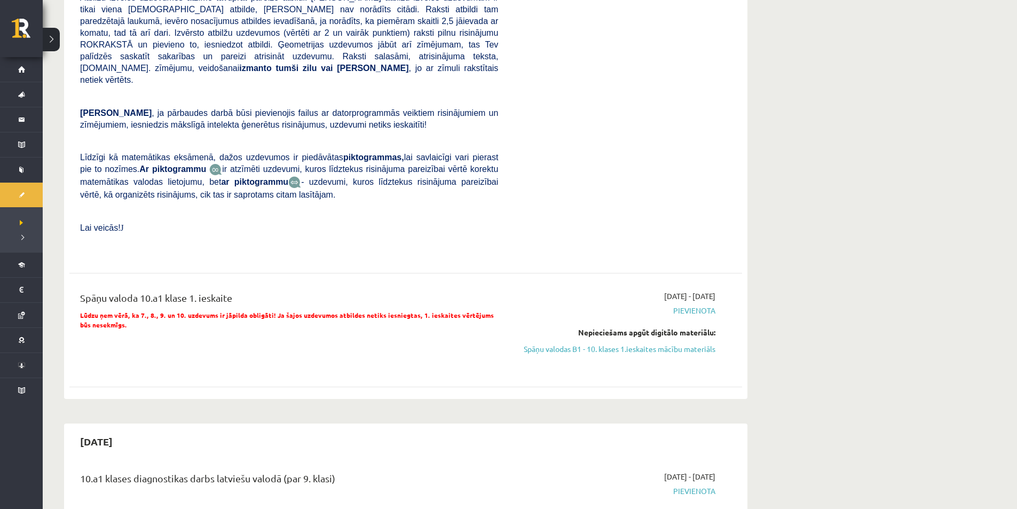
scroll to position [852, 0]
click at [632, 344] on link "Spāņu valodas B1 - 10. klases 1.ieskaites mācību materiāls" at bounding box center [614, 349] width 201 height 11
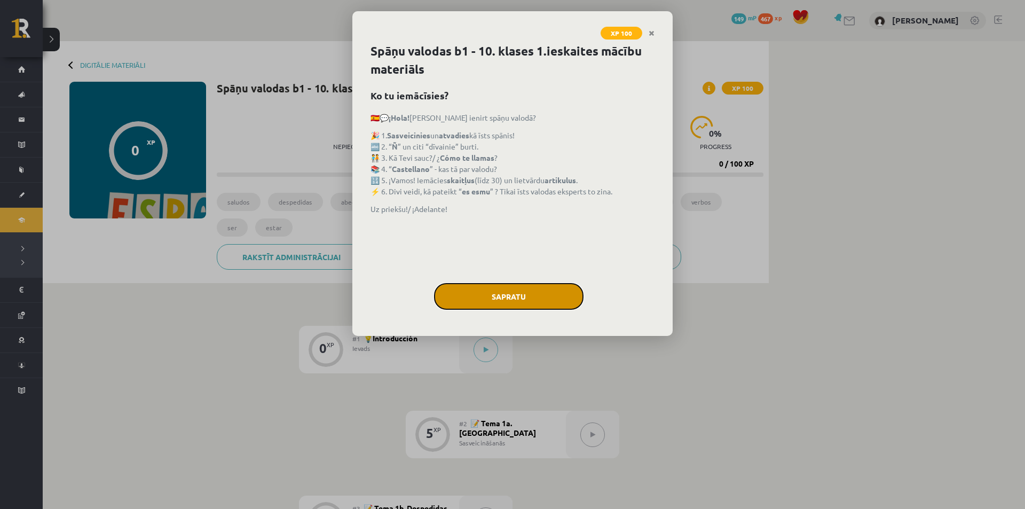
click at [474, 298] on button "Sapratu" at bounding box center [508, 296] width 149 height 27
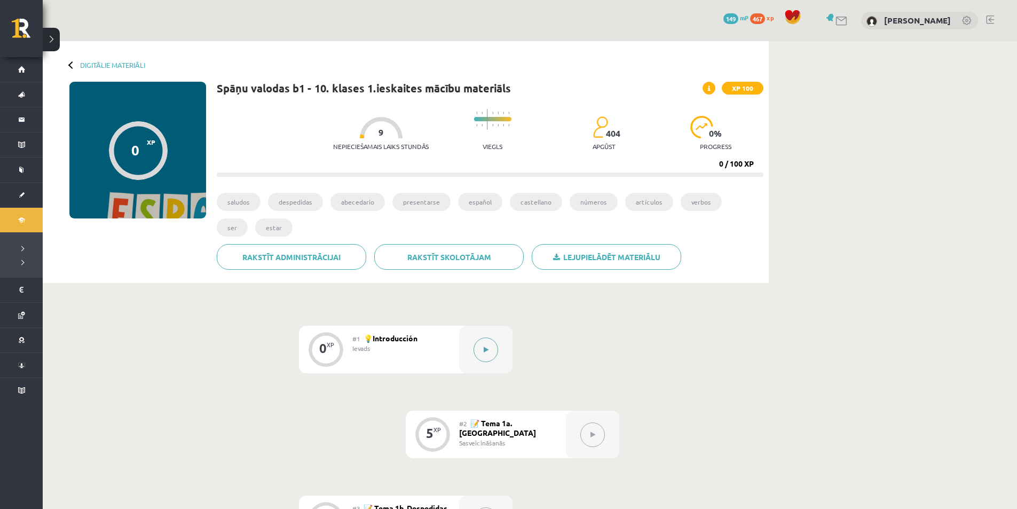
click at [483, 336] on div at bounding box center [485, 350] width 53 height 48
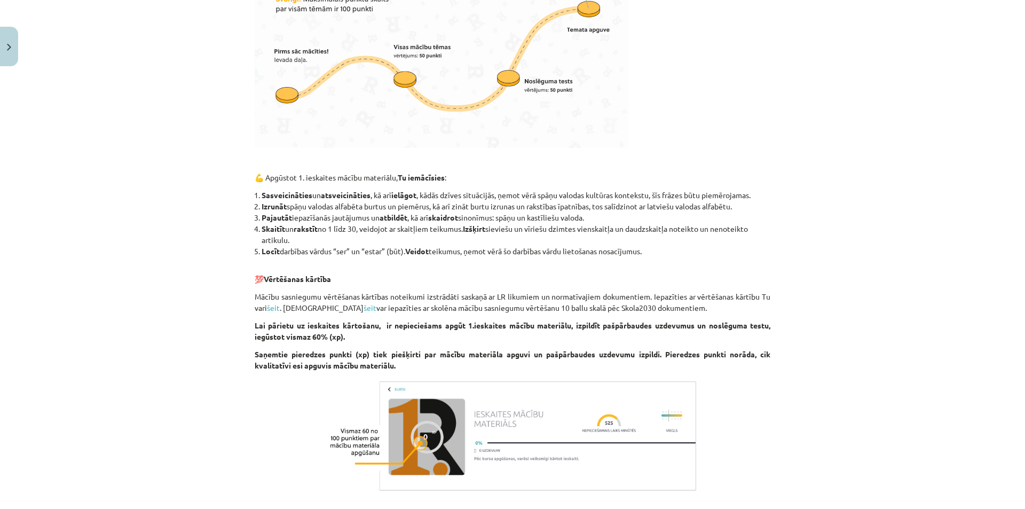
scroll to position [826, 0]
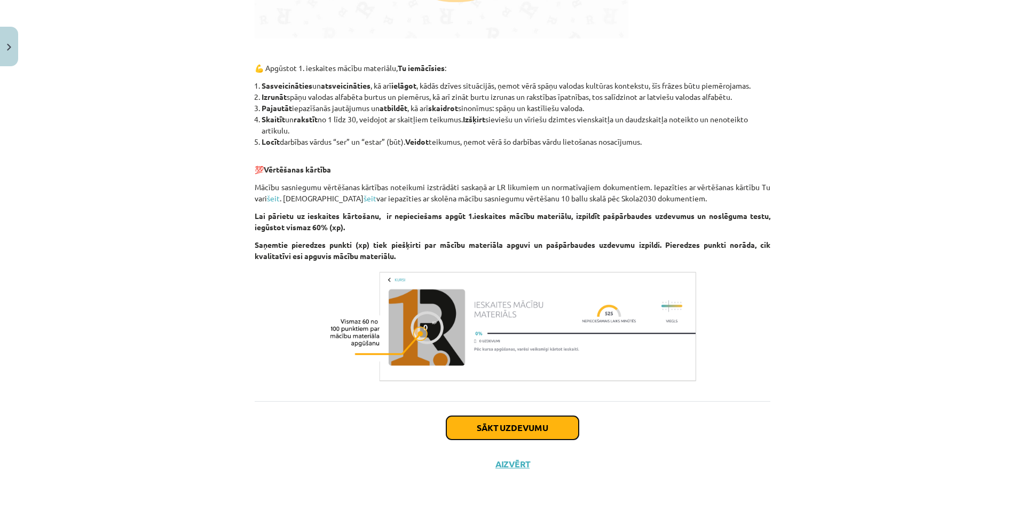
click at [467, 423] on button "Sākt uzdevumu" at bounding box center [512, 427] width 132 height 23
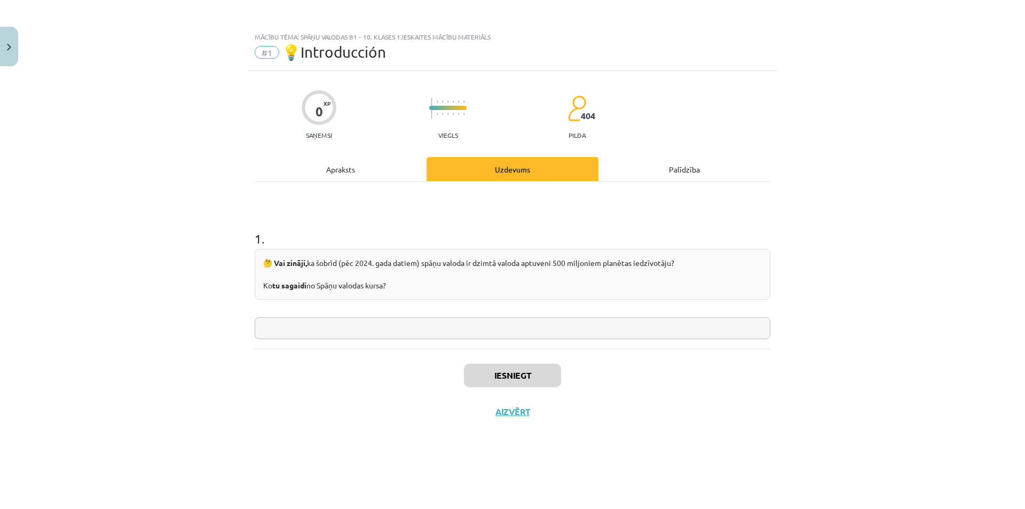
scroll to position [0, 0]
click at [354, 323] on input "text" at bounding box center [513, 328] width 516 height 22
type input "*"
click at [509, 367] on button "Iesniegt" at bounding box center [512, 374] width 97 height 23
click at [494, 421] on button "Nākamā nodarbība" at bounding box center [512, 418] width 105 height 25
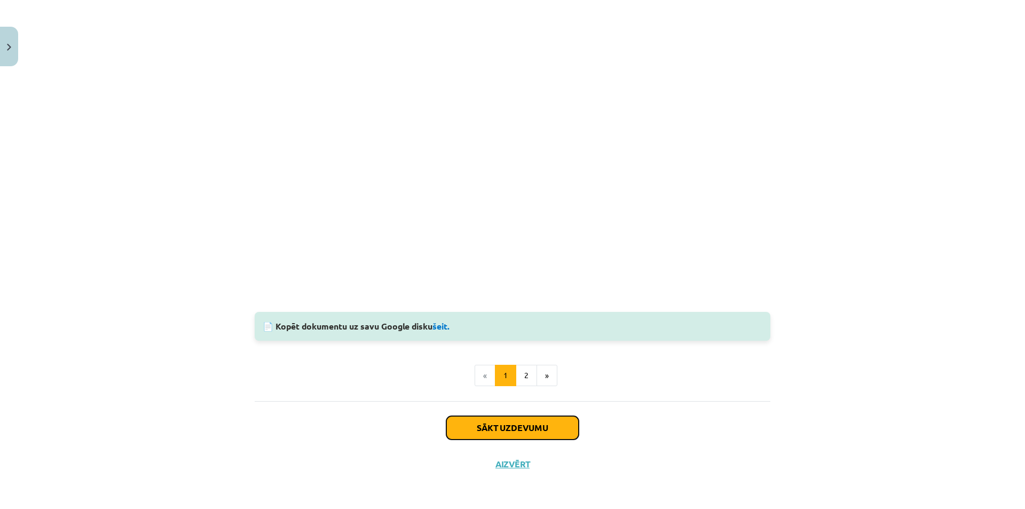
click at [489, 430] on button "Sākt uzdevumu" at bounding box center [512, 427] width 132 height 23
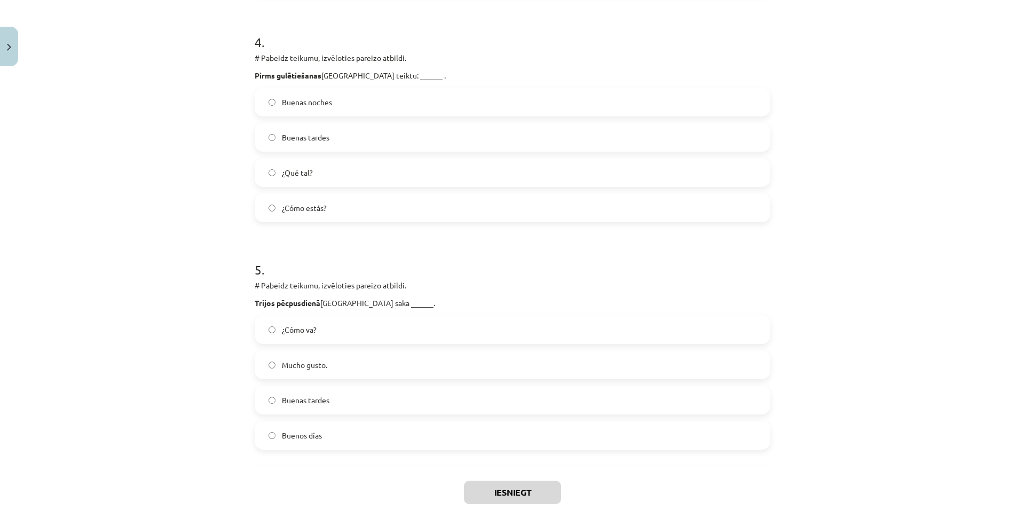
scroll to position [943, 0]
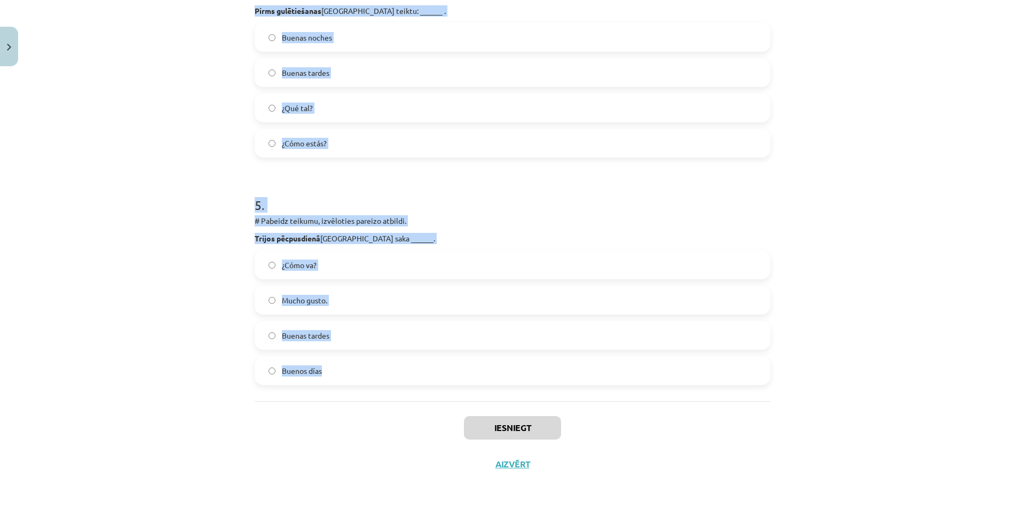
drag, startPoint x: 255, startPoint y: 231, endPoint x: 327, endPoint y: 377, distance: 162.8
copy form "Izvēlies pareizo atbildi. Spāņi ar nepazīstamiem cilvēkiem sasveicinās, sakot b…"
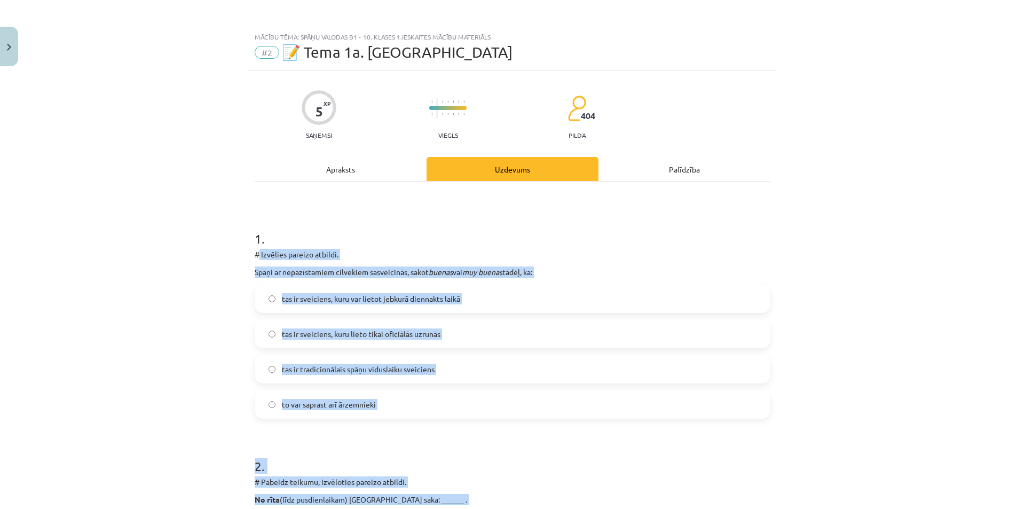
click at [205, 302] on div "Mācību tēma: Spāņu valodas b1 - 10. klases 1.ieskaites mācību materiāls #2 📝 Te…" at bounding box center [512, 254] width 1025 height 509
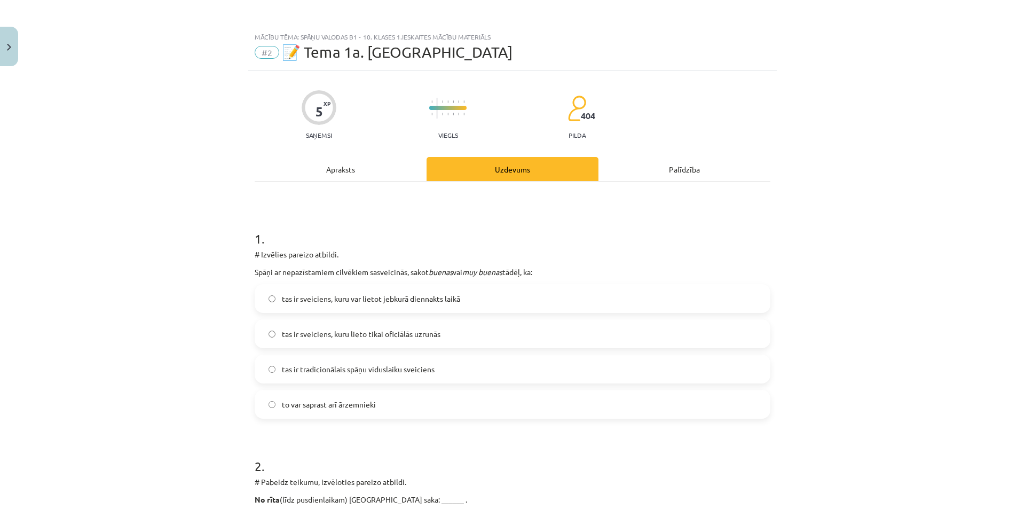
click at [351, 290] on label "tas ir sveiciens, kuru var lietot jebkurā diennakts laikā" at bounding box center [512, 298] width 513 height 27
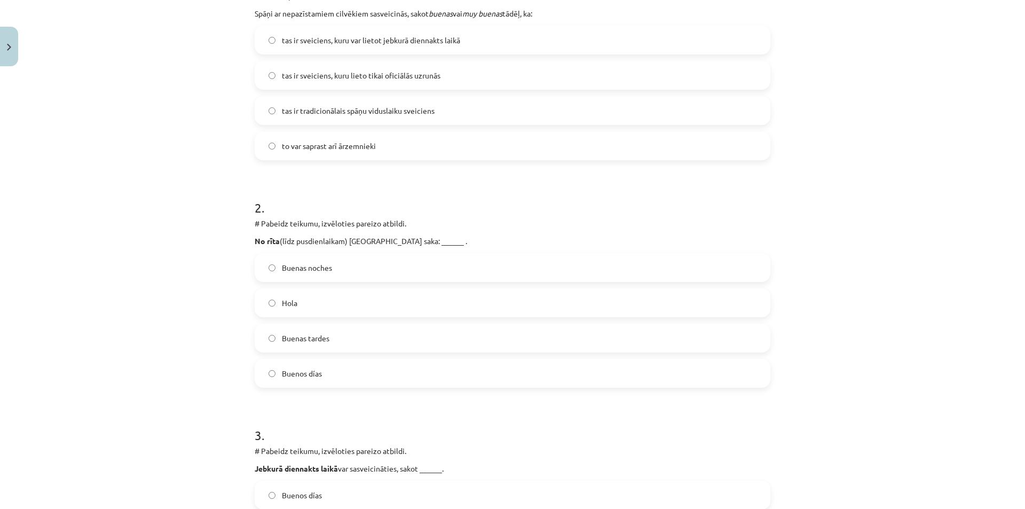
scroll to position [258, 0]
click at [285, 303] on span "Hola" at bounding box center [289, 303] width 15 height 11
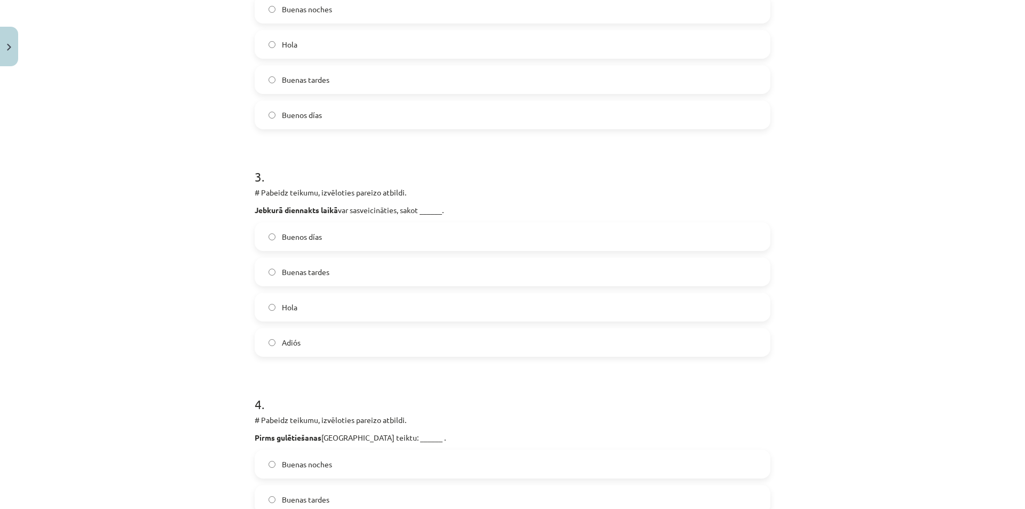
scroll to position [564, 0]
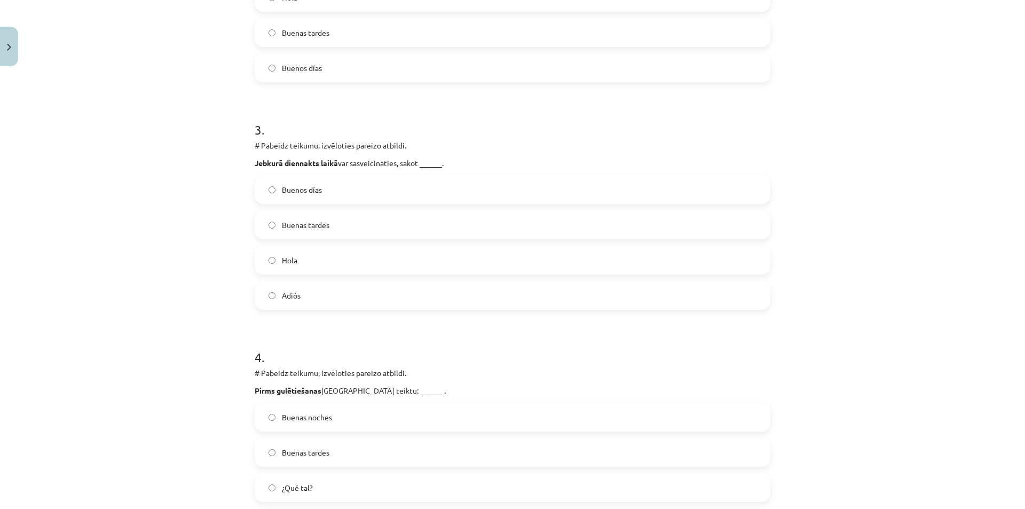
click at [314, 265] on label "Hola" at bounding box center [512, 260] width 513 height 27
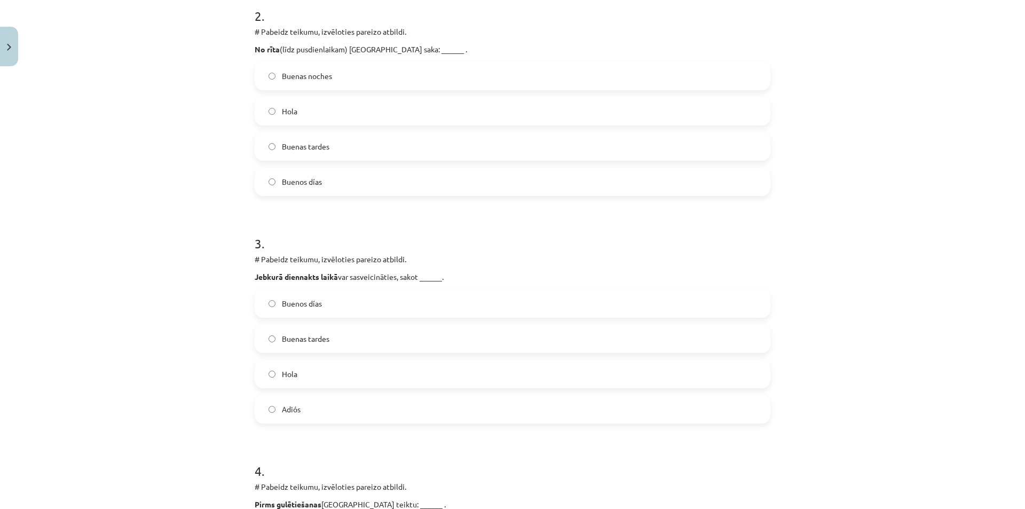
scroll to position [450, 0]
click at [335, 183] on label "Buenos días" at bounding box center [512, 181] width 513 height 27
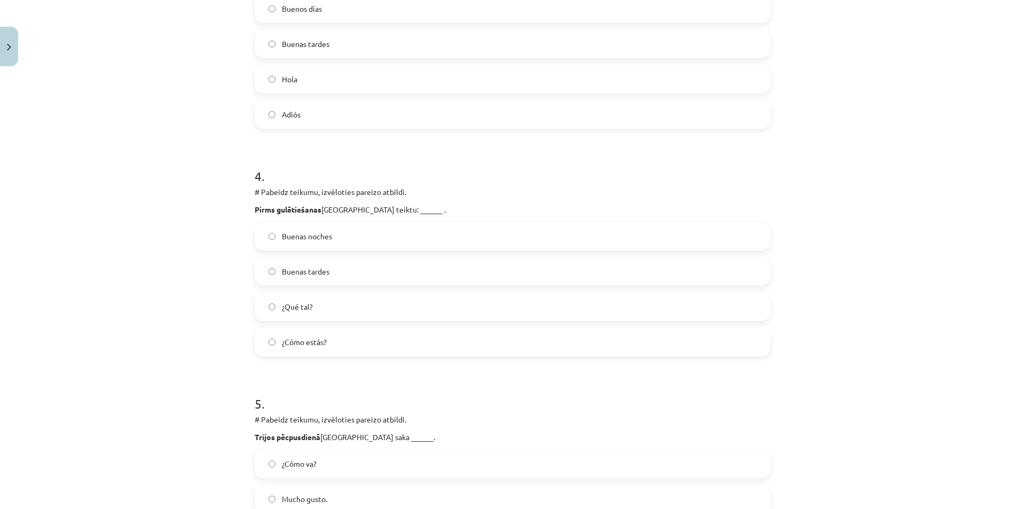
scroll to position [778, 0]
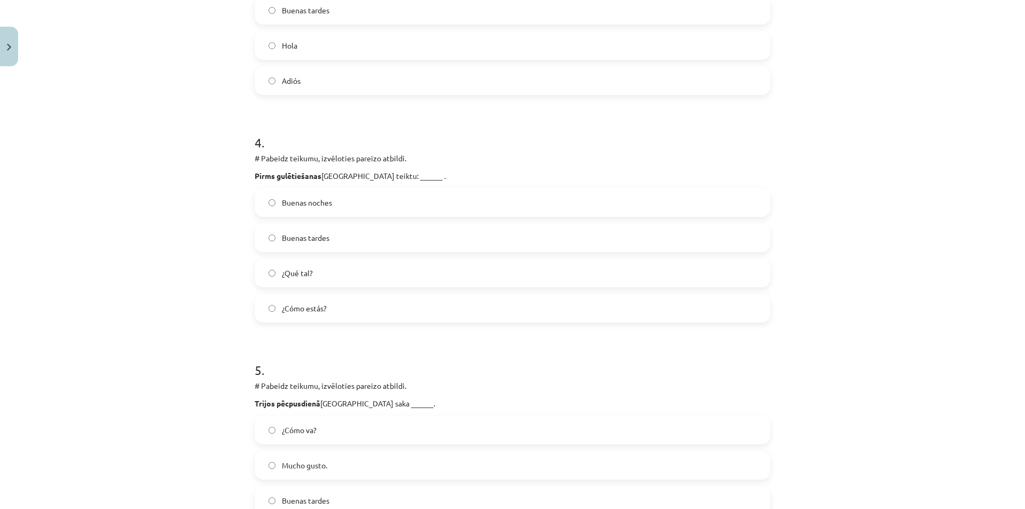
click at [343, 208] on label "Buenas noches" at bounding box center [512, 202] width 513 height 27
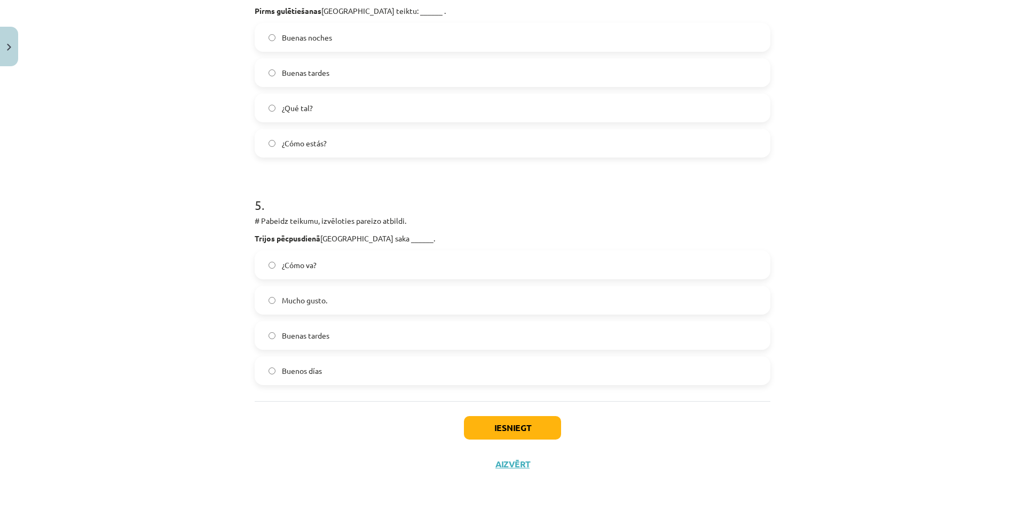
click at [326, 328] on label "Buenas tardes" at bounding box center [512, 335] width 513 height 27
click at [541, 422] on button "Iesniegt" at bounding box center [512, 427] width 97 height 23
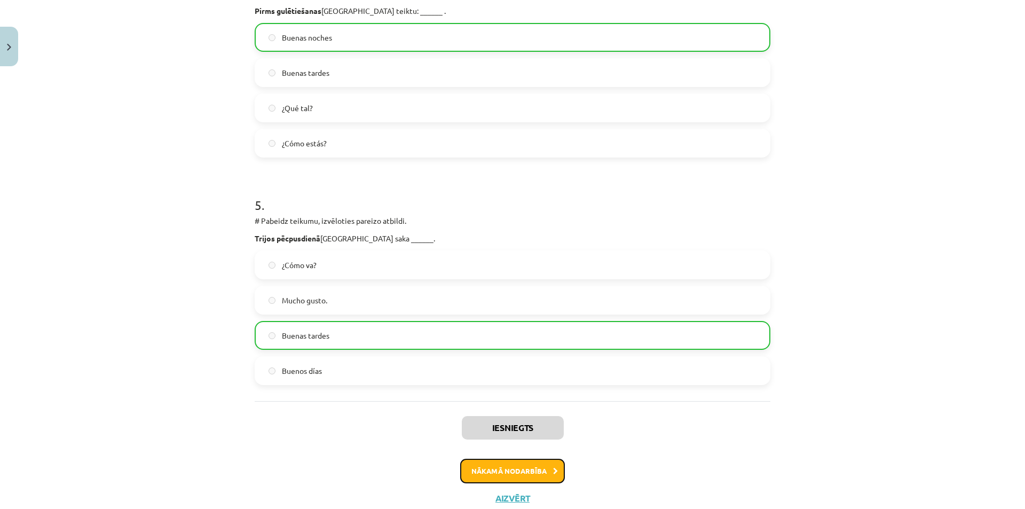
click at [514, 478] on button "Nākamā nodarbība" at bounding box center [512, 470] width 105 height 25
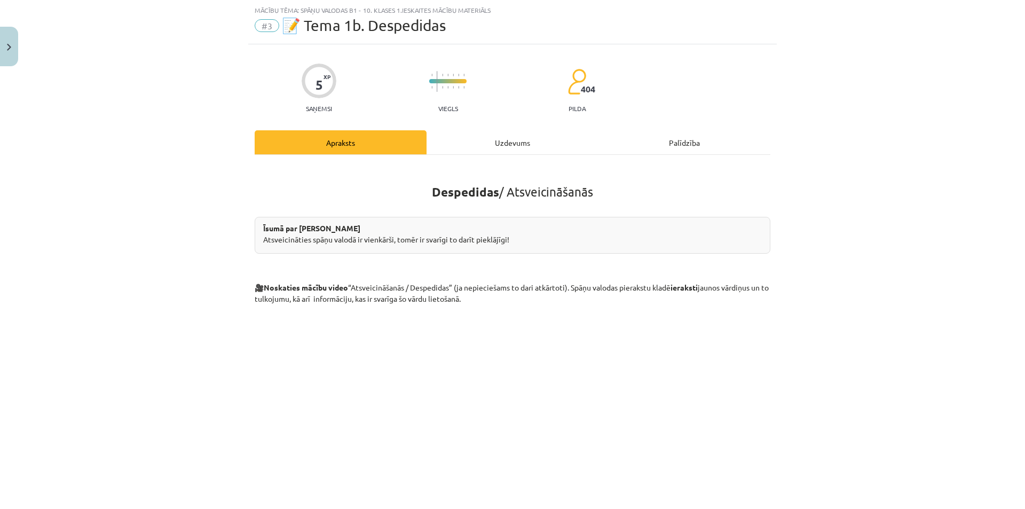
scroll to position [260, 0]
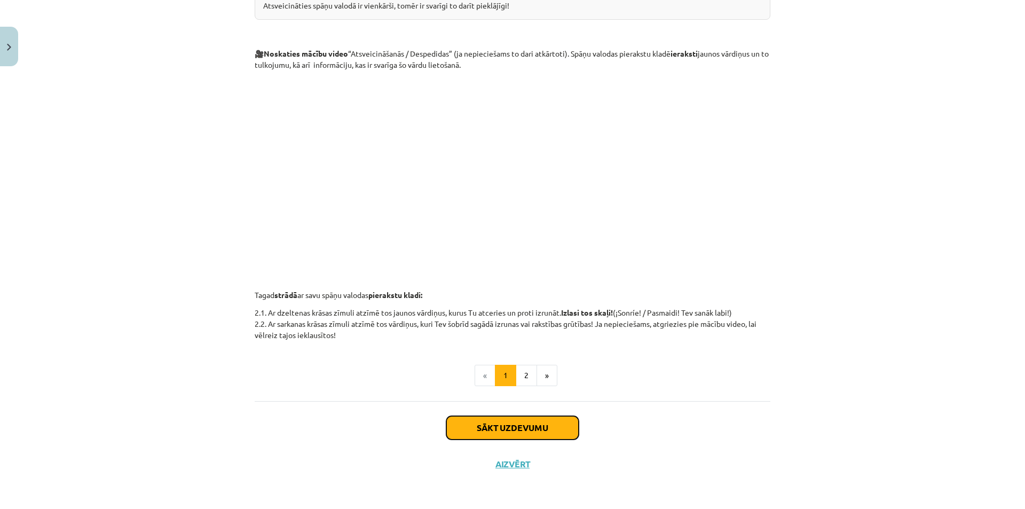
click at [506, 431] on button "Sākt uzdevumu" at bounding box center [512, 427] width 132 height 23
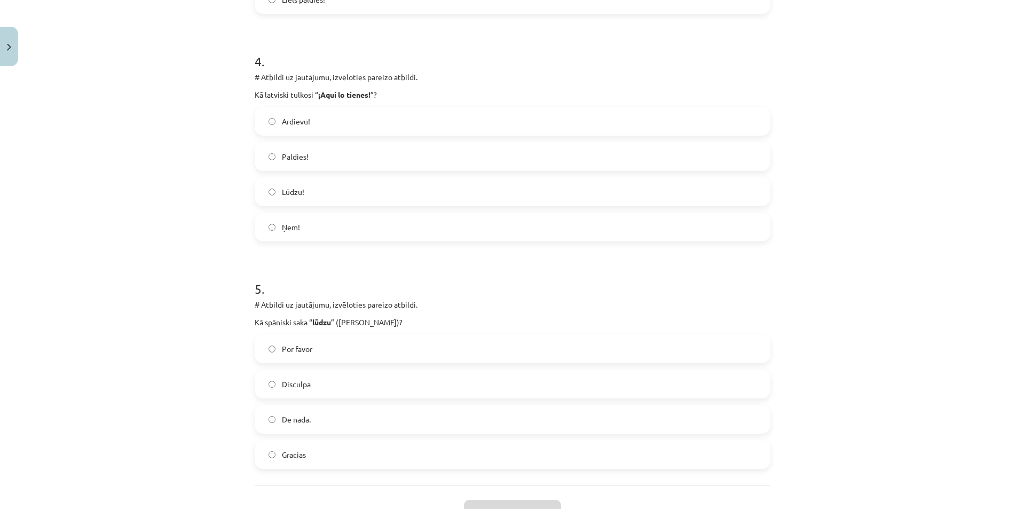
scroll to position [943, 0]
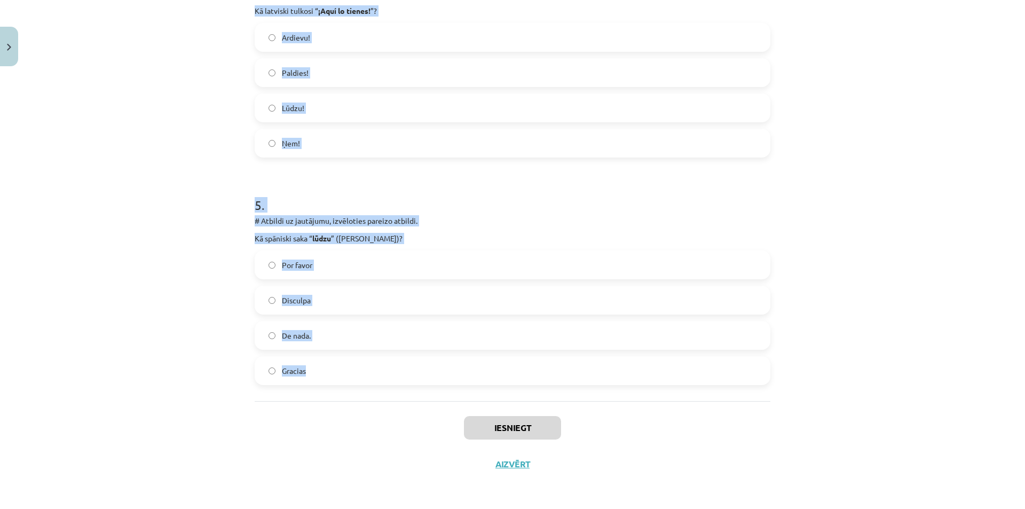
drag, startPoint x: 254, startPoint y: 226, endPoint x: 311, endPoint y: 367, distance: 152.0
copy form "Atbildi uz jautājumu, izvēloties pareizo atbildi. Kā spāniski saka “ līdz nākam…"
click at [113, 207] on div "Mācību tēma: Spāņu valodas b1 - 10. klases 1.ieskaites mācību materiāls #3 📝 Te…" at bounding box center [512, 254] width 1025 height 509
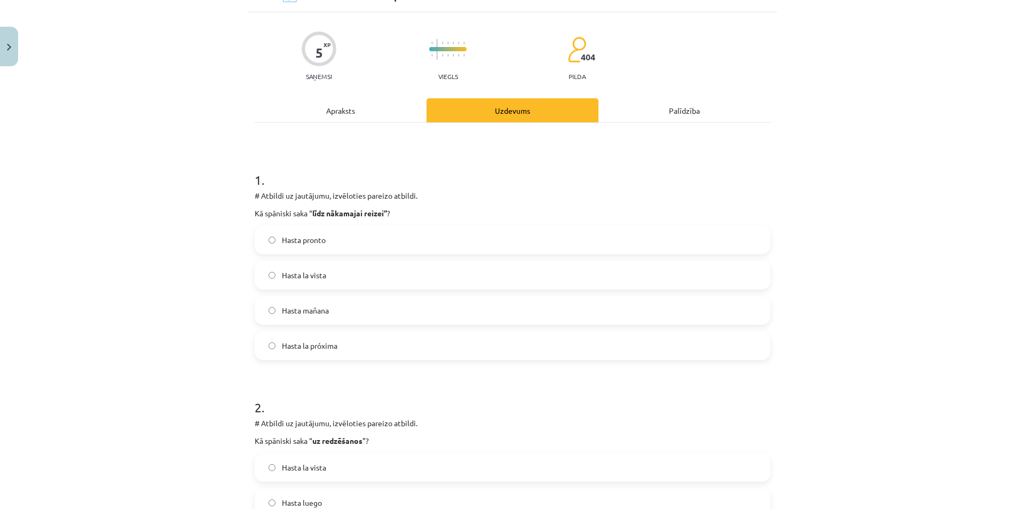
scroll to position [4, 0]
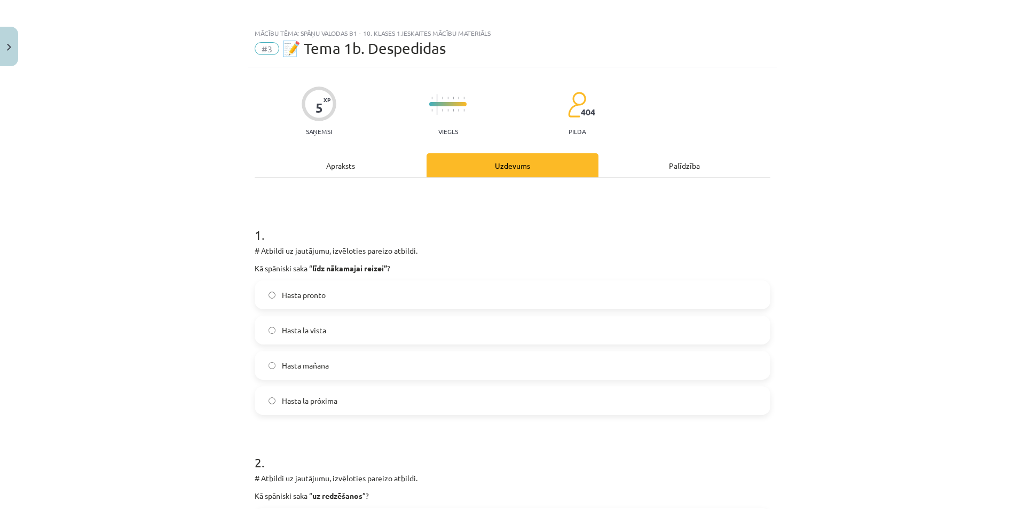
click at [328, 397] on span "Hasta la próxima" at bounding box center [310, 400] width 56 height 11
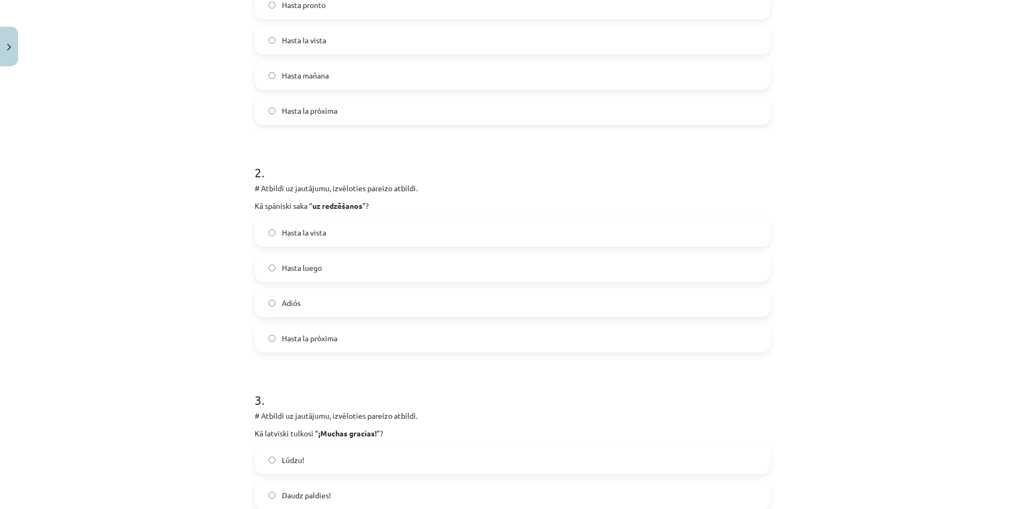
scroll to position [293, 0]
click at [307, 266] on span "Hasta luego" at bounding box center [302, 268] width 40 height 11
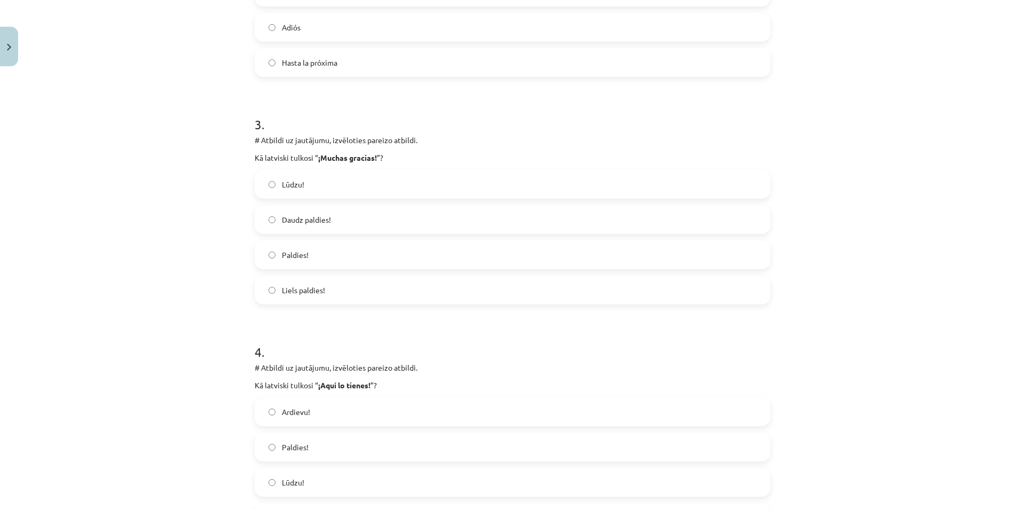
scroll to position [611, 0]
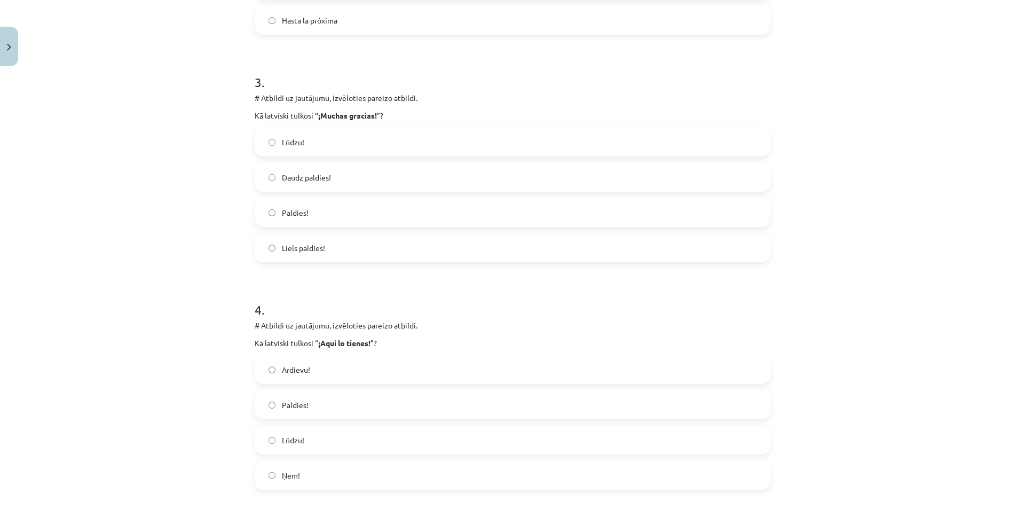
click at [286, 170] on label "Daudz paldies!" at bounding box center [512, 177] width 513 height 27
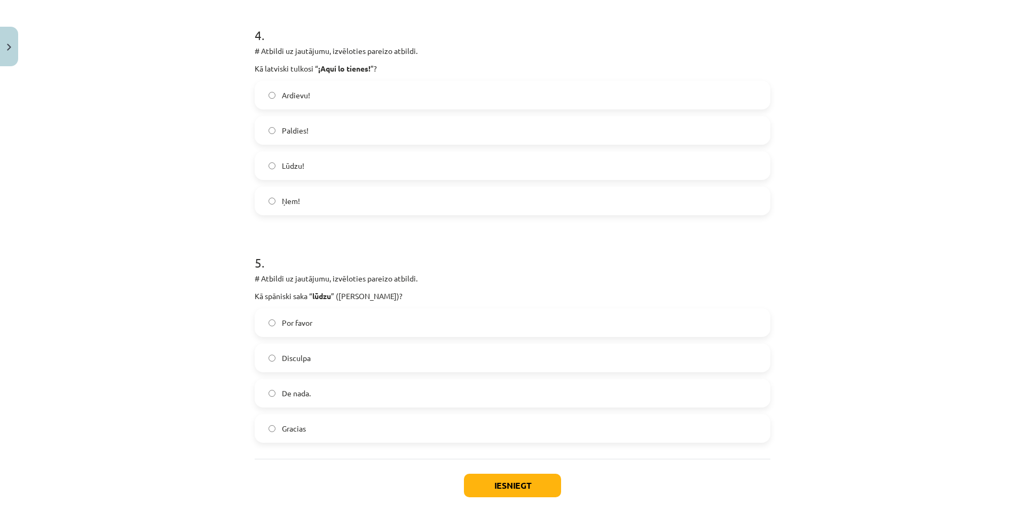
scroll to position [885, 0]
click at [292, 202] on span "Ņem!" at bounding box center [291, 201] width 18 height 11
click at [322, 315] on label "Por favor" at bounding box center [512, 323] width 513 height 27
click at [494, 479] on button "Iesniegt" at bounding box center [512, 485] width 97 height 23
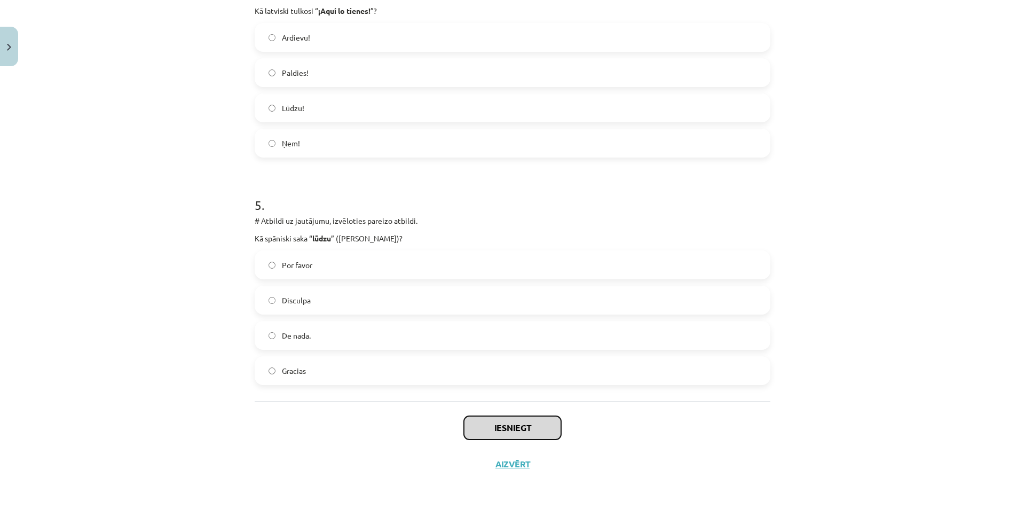
click at [490, 428] on button "Iesniegt" at bounding box center [512, 427] width 97 height 23
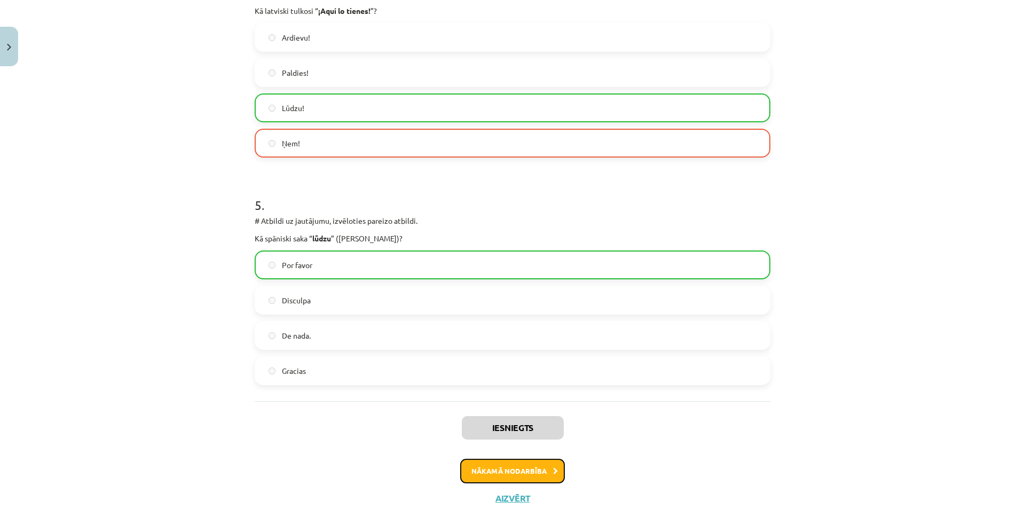
click at [483, 468] on button "Nākamā nodarbība" at bounding box center [512, 470] width 105 height 25
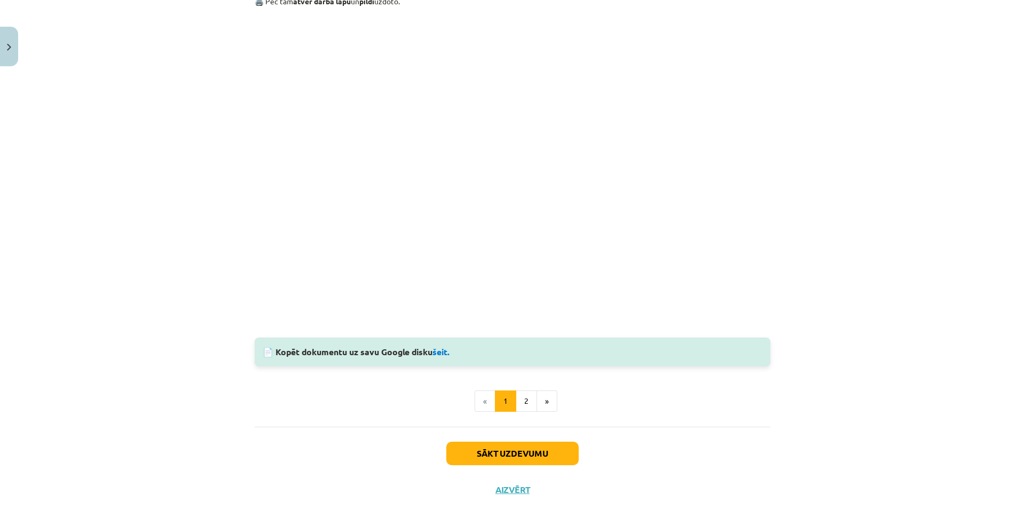
scroll to position [850, 0]
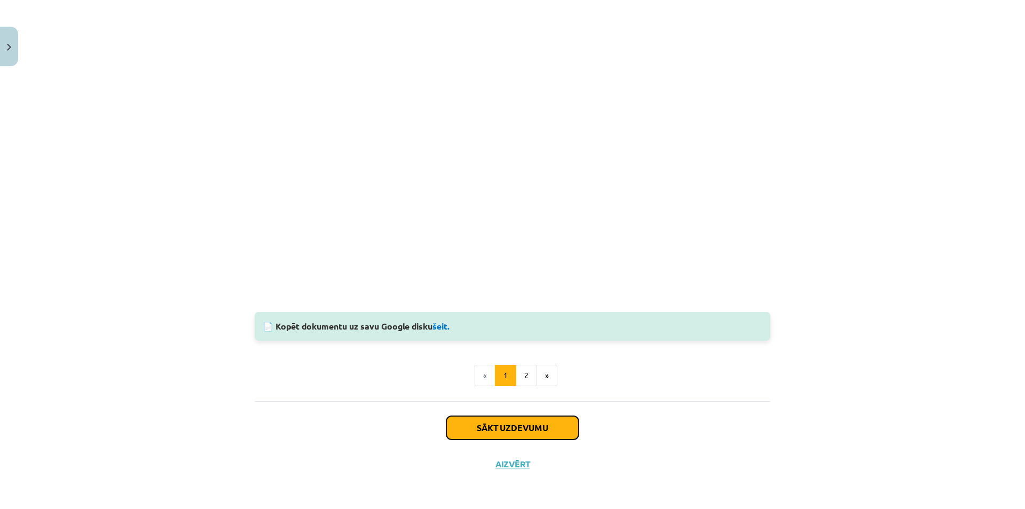
click at [470, 428] on button "Sākt uzdevumu" at bounding box center [512, 427] width 132 height 23
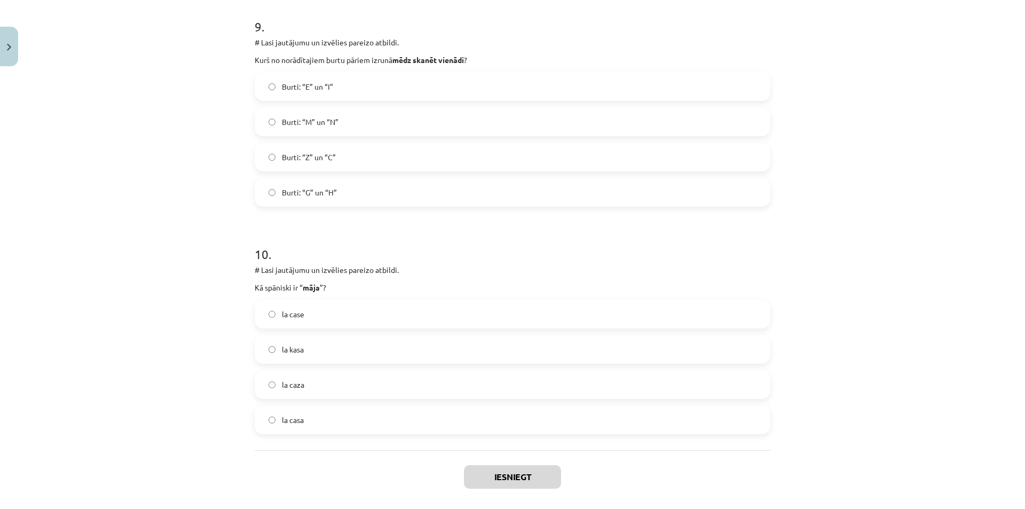
scroll to position [2080, 0]
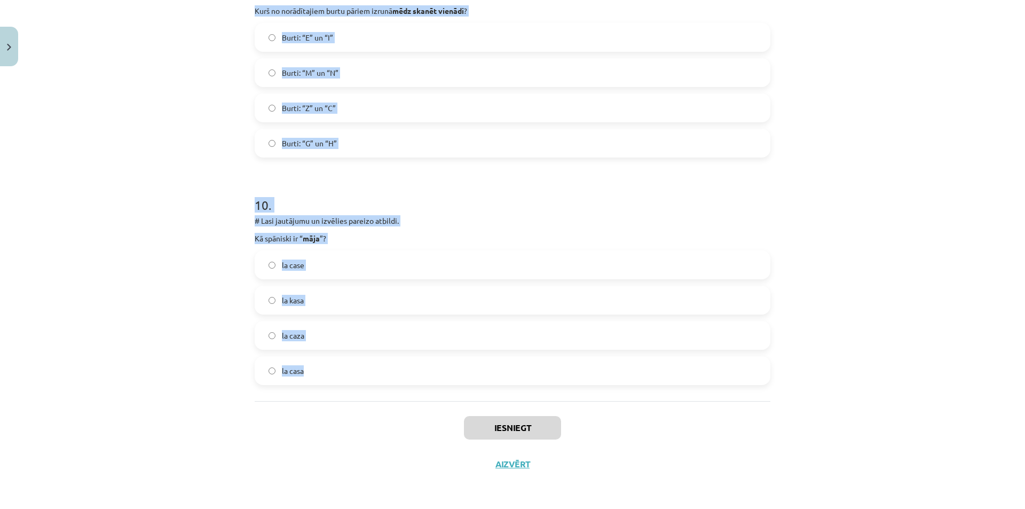
drag, startPoint x: 249, startPoint y: 223, endPoint x: 311, endPoint y: 391, distance: 178.7
copy form "# Lore ipsumdolo si ametcons adipisc elitsed. Do eiusmodt in “ utlabor ”? et do…"
click at [172, 192] on div "Mācību tēma: Spāņu valodas b1 - 10. klases 1.ieskaites mācību materiāls #4 📝Tem…" at bounding box center [512, 254] width 1025 height 509
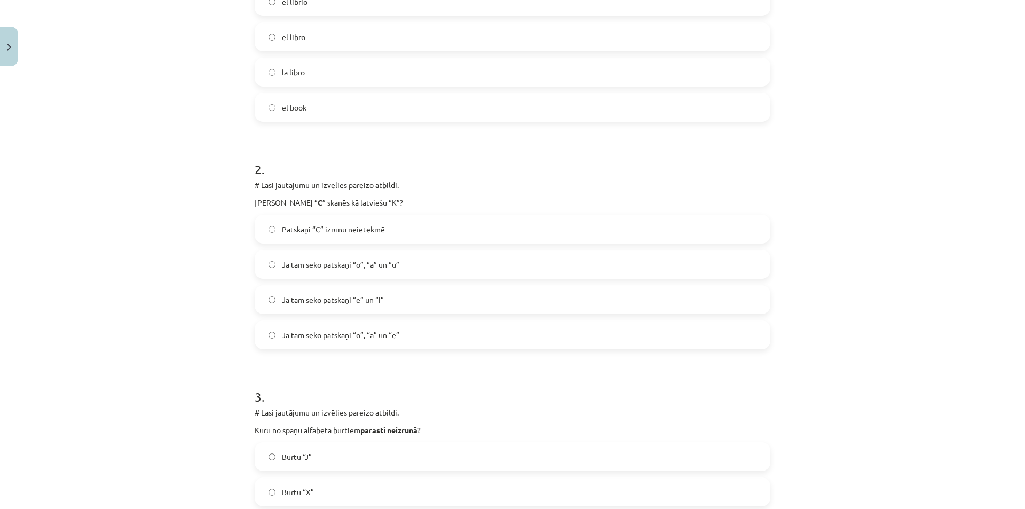
scroll to position [0, 0]
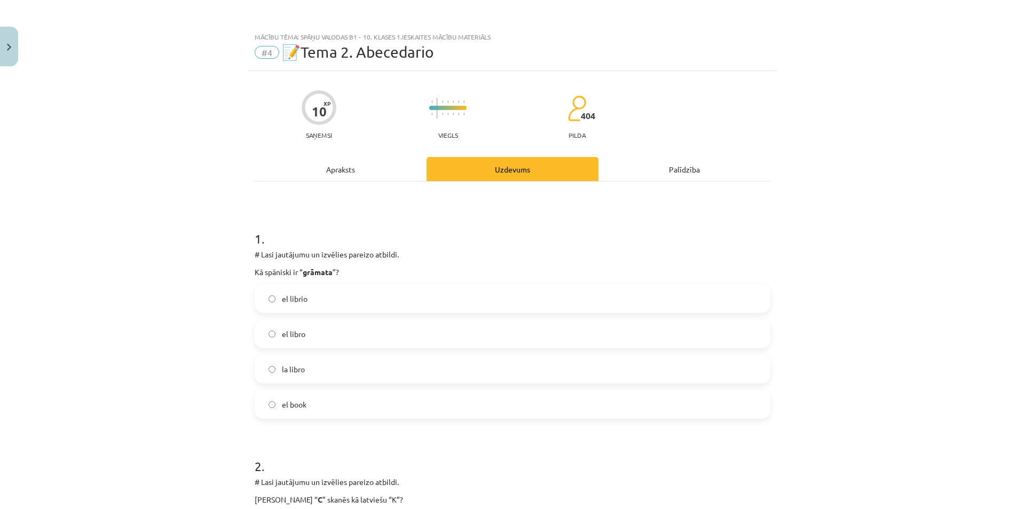
click at [316, 337] on label "el libro" at bounding box center [512, 333] width 513 height 27
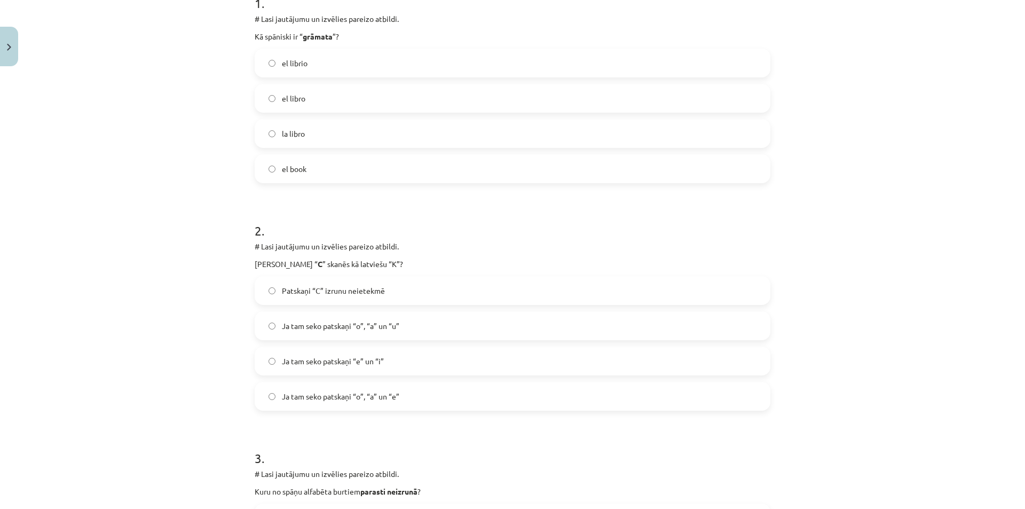
scroll to position [236, 0]
click at [407, 332] on label "Ja tam seko patskaņi “o”, “a” un “u”" at bounding box center [512, 324] width 513 height 27
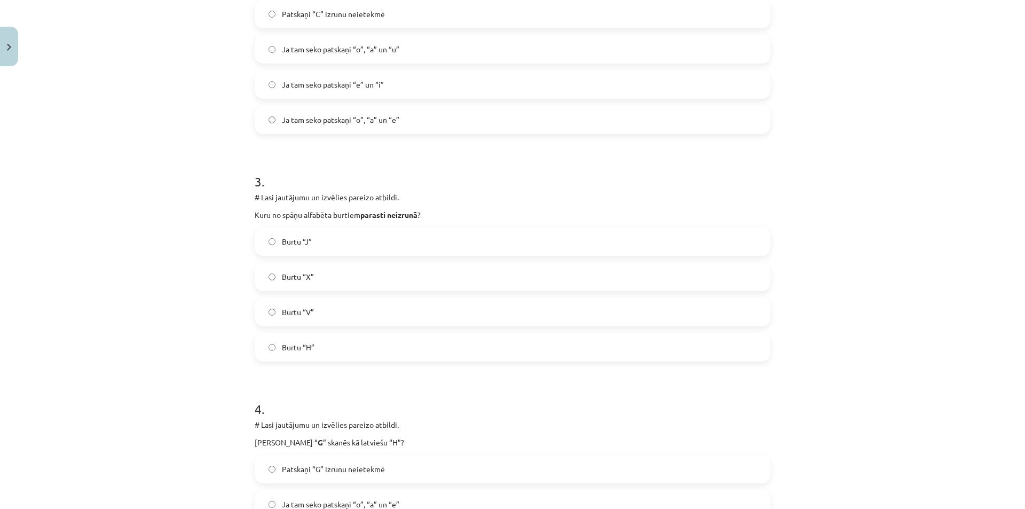
scroll to position [524, 0]
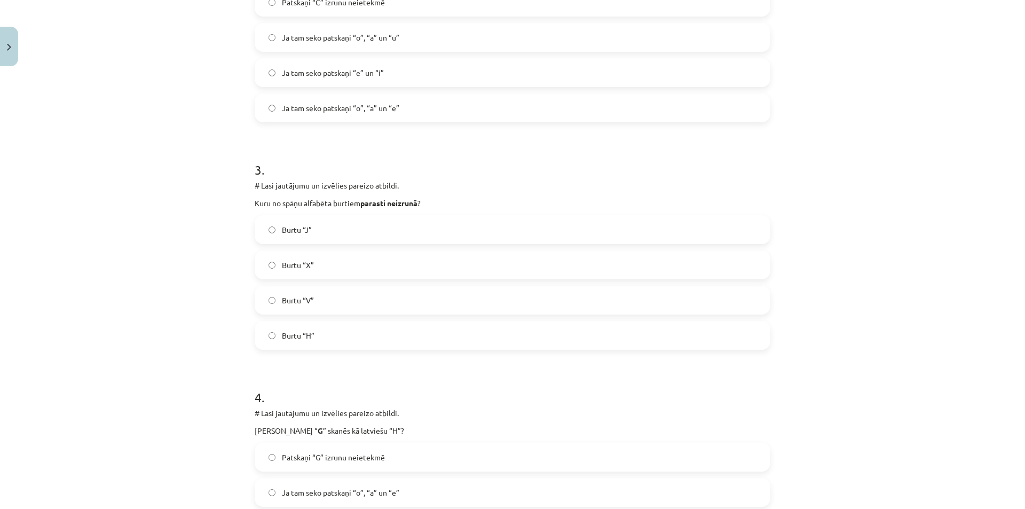
click at [354, 333] on label "Burtu “H”" at bounding box center [512, 335] width 513 height 27
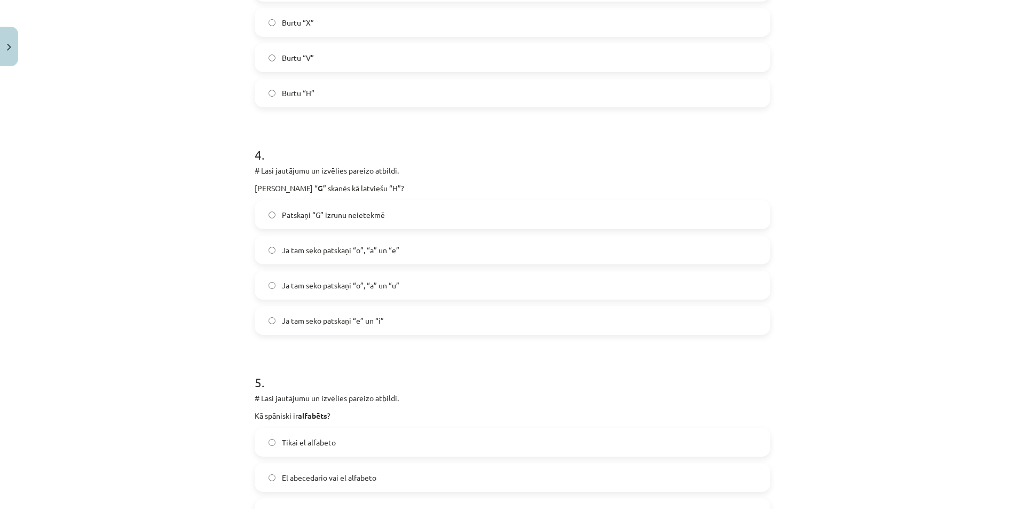
scroll to position [765, 0]
click at [403, 316] on label "Ja tam seko patskaņi “e” un “i”" at bounding box center [512, 320] width 513 height 27
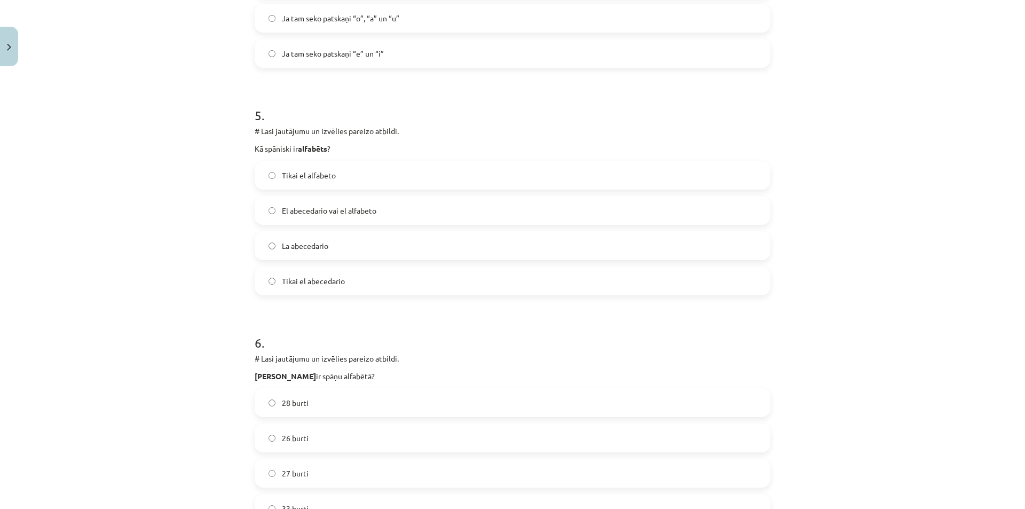
scroll to position [1041, 0]
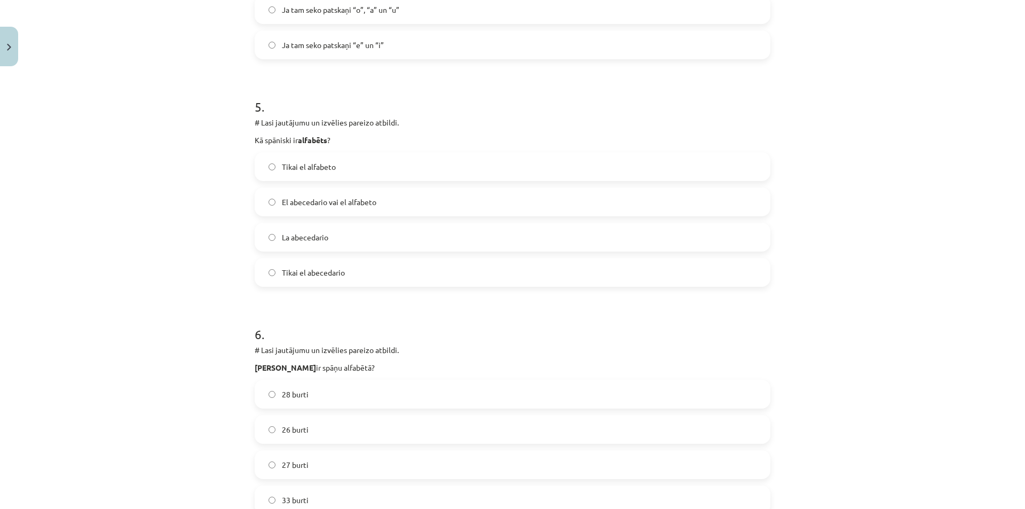
click at [364, 195] on label "El abecedario vai el alfabeto" at bounding box center [512, 201] width 513 height 27
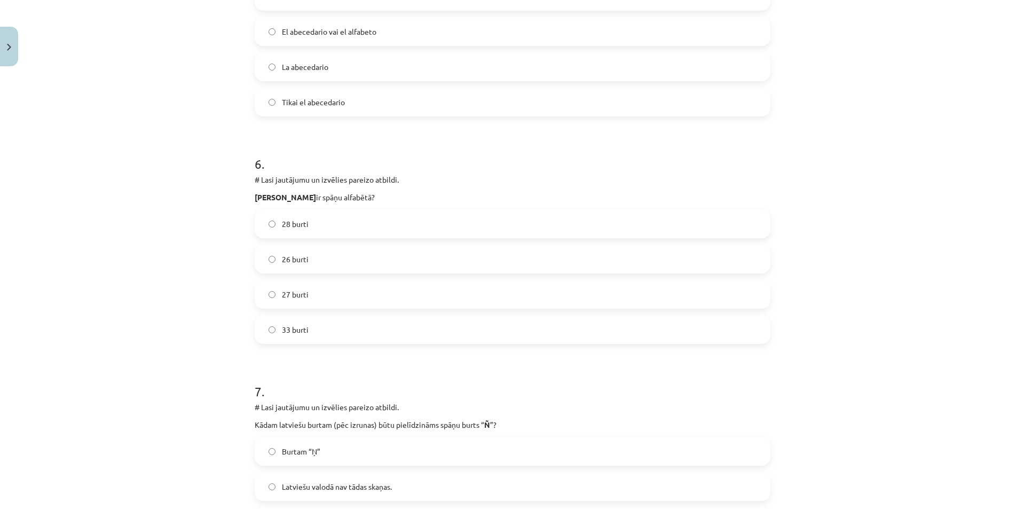
scroll to position [1211, 0]
click at [323, 294] on label "27 burti" at bounding box center [512, 294] width 513 height 27
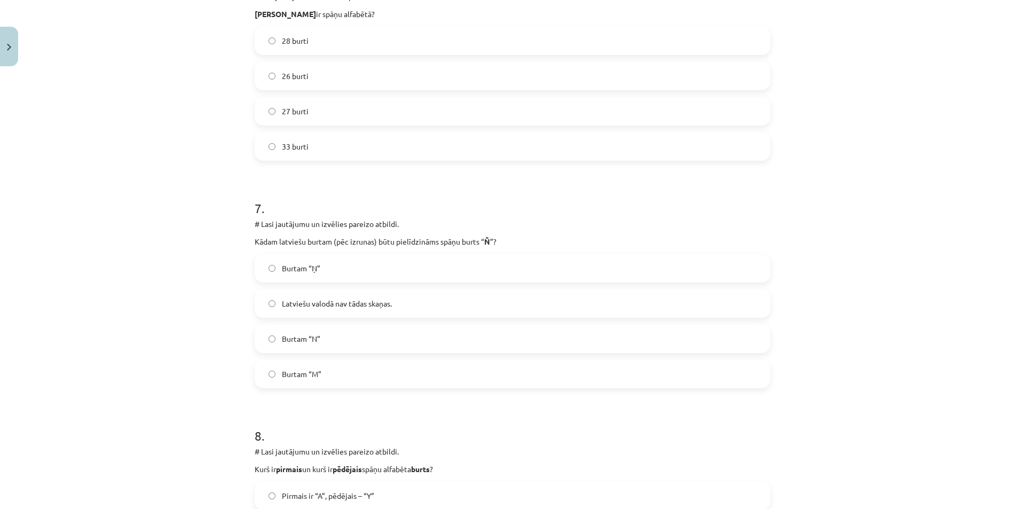
scroll to position [1397, 0]
click at [359, 261] on label "Burtam “Ņ”" at bounding box center [512, 265] width 513 height 27
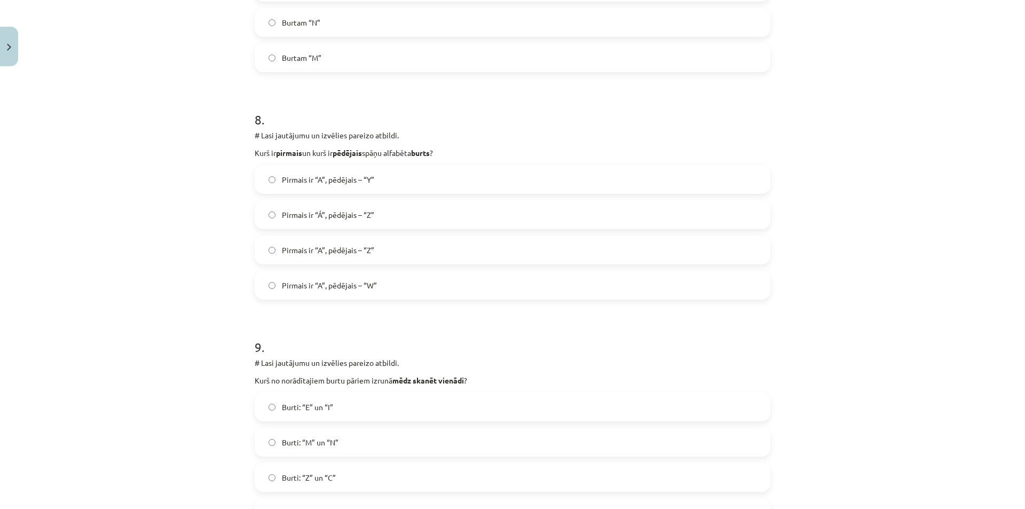
scroll to position [1710, 0]
click at [399, 221] on label "Pirmais ir “Á”, pēdējais – “Z”" at bounding box center [512, 215] width 513 height 27
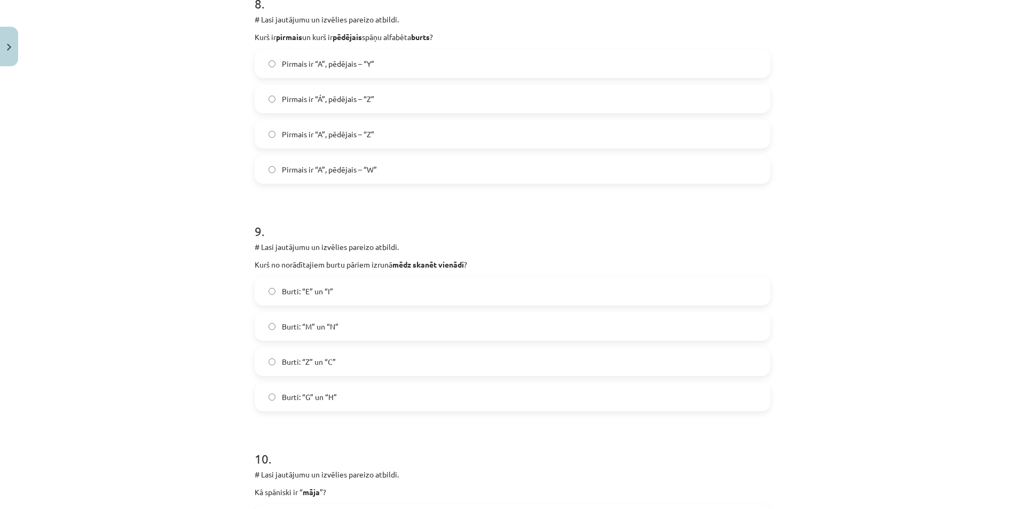
click at [344, 357] on label "Burti: “Z” un “C”" at bounding box center [512, 361] width 513 height 27
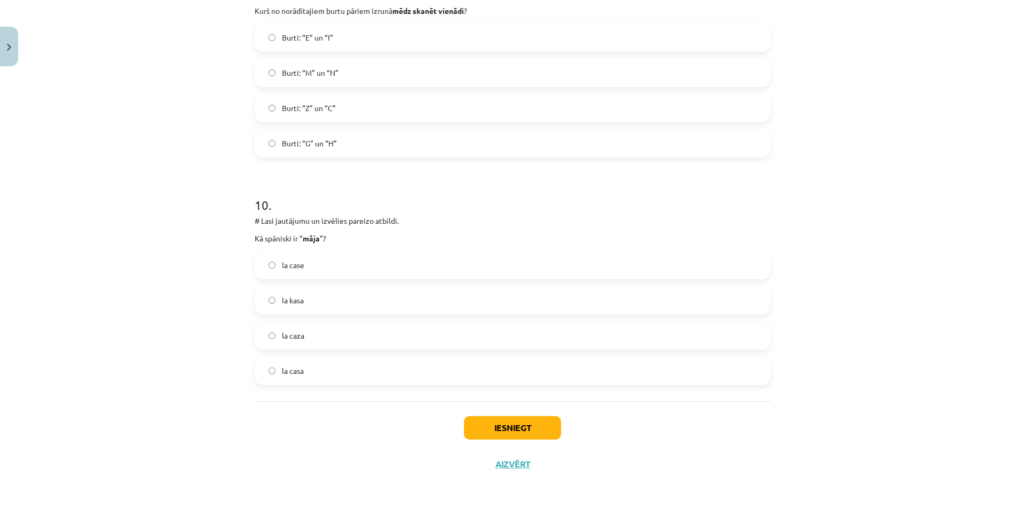
scroll to position [2079, 0]
click at [328, 368] on label "la casa" at bounding box center [512, 371] width 513 height 27
drag, startPoint x: 493, startPoint y: 431, endPoint x: 481, endPoint y: 421, distance: 15.5
click at [481, 421] on button "Iesniegt" at bounding box center [512, 427] width 97 height 23
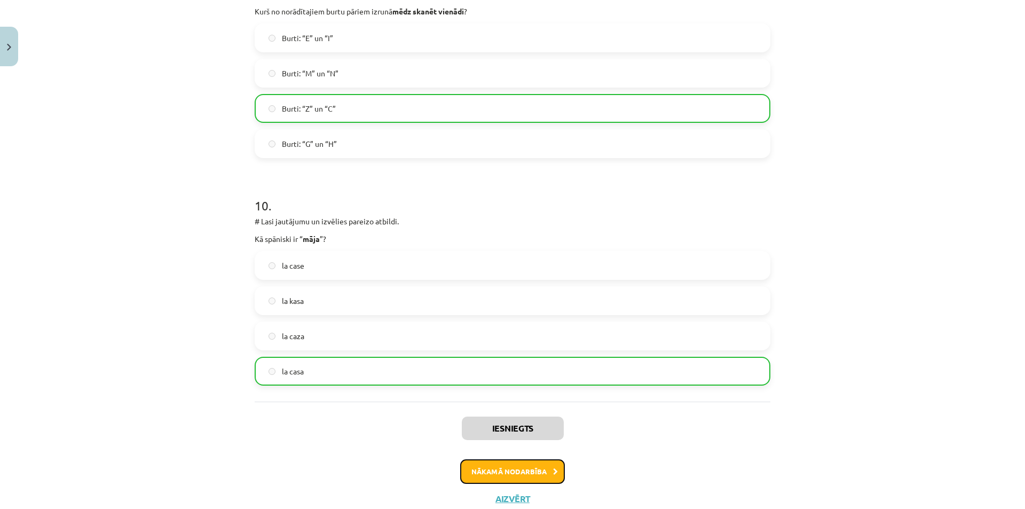
click at [493, 468] on button "Nākamā nodarbība" at bounding box center [512, 471] width 105 height 25
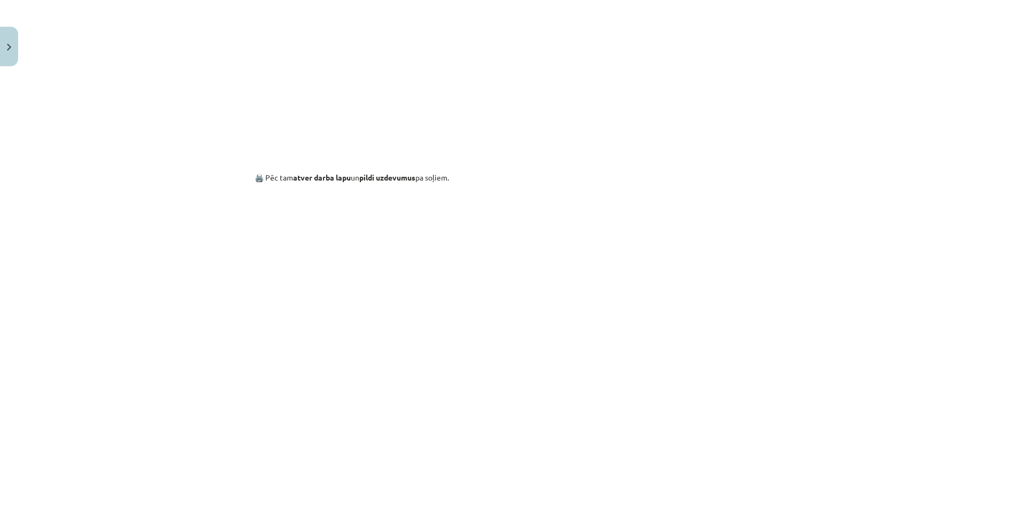
scroll to position [833, 0]
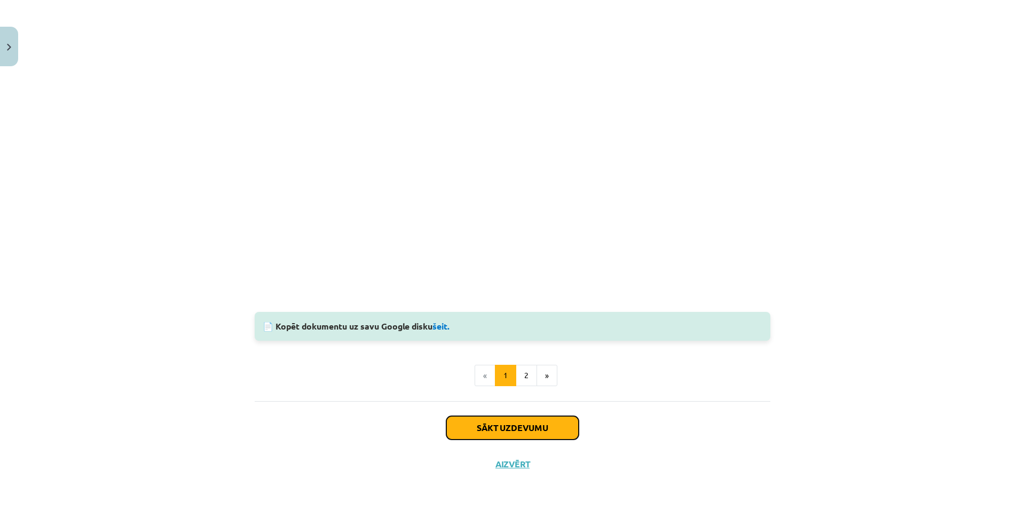
click at [549, 433] on button "Sākt uzdevumu" at bounding box center [512, 427] width 132 height 23
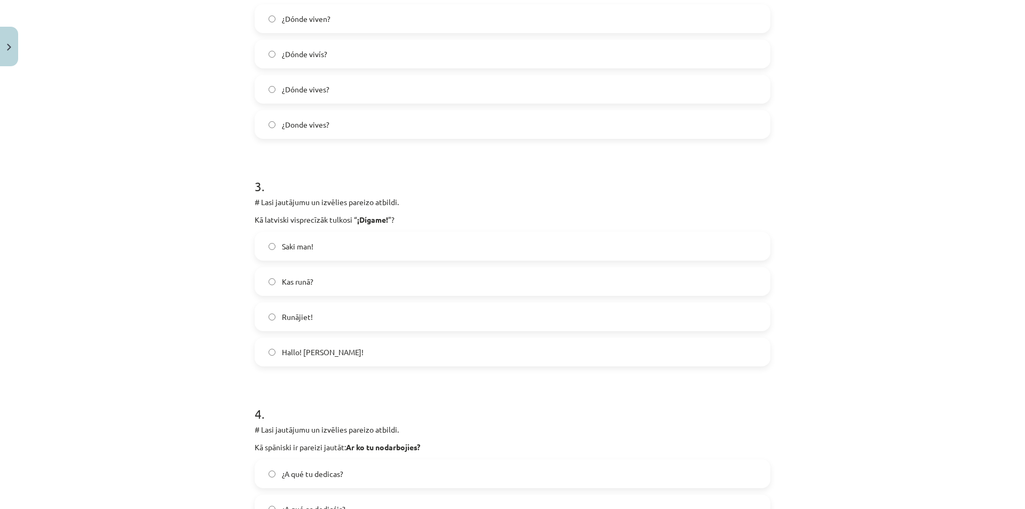
scroll to position [943, 0]
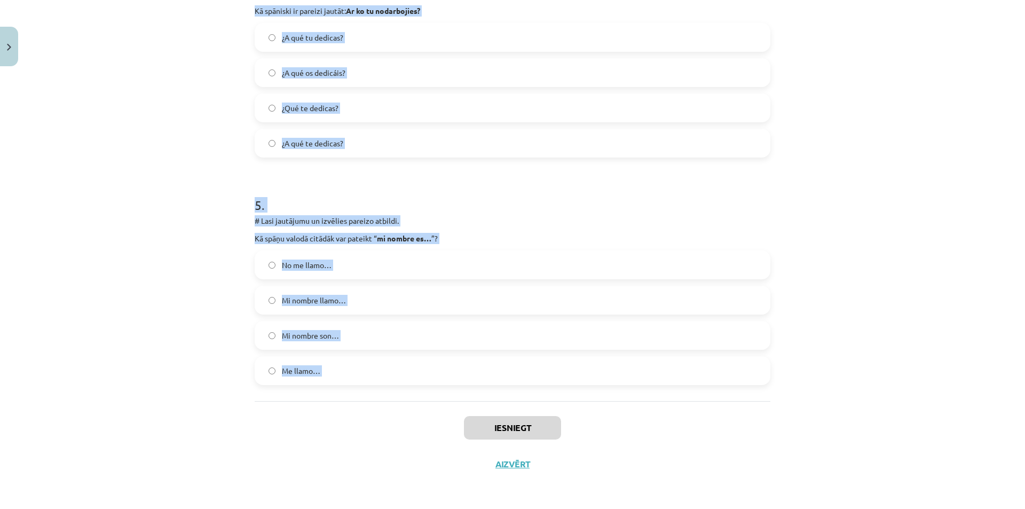
drag, startPoint x: 257, startPoint y: 234, endPoint x: 321, endPoint y: 414, distance: 190.9
copy form "# Lasi jautājumu un izvēlies pareizo atbildi. Kā spāniski ir pareizi jautāt: No…"
click at [168, 293] on div "Mācību tēma: Spāņu valodas b1 - 10. klases 1.ieskaites mācību materiāls #5 📝 Te…" at bounding box center [512, 254] width 1025 height 509
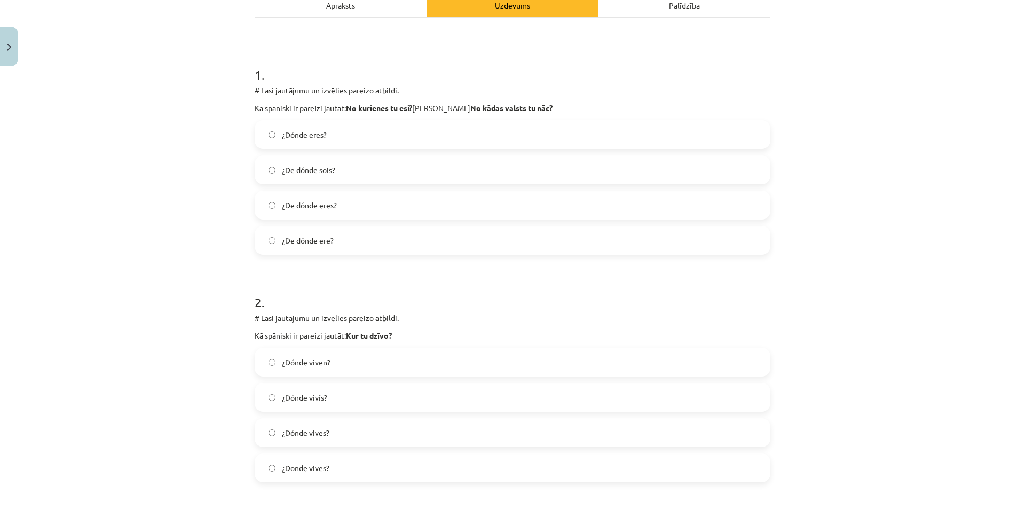
scroll to position [0, 0]
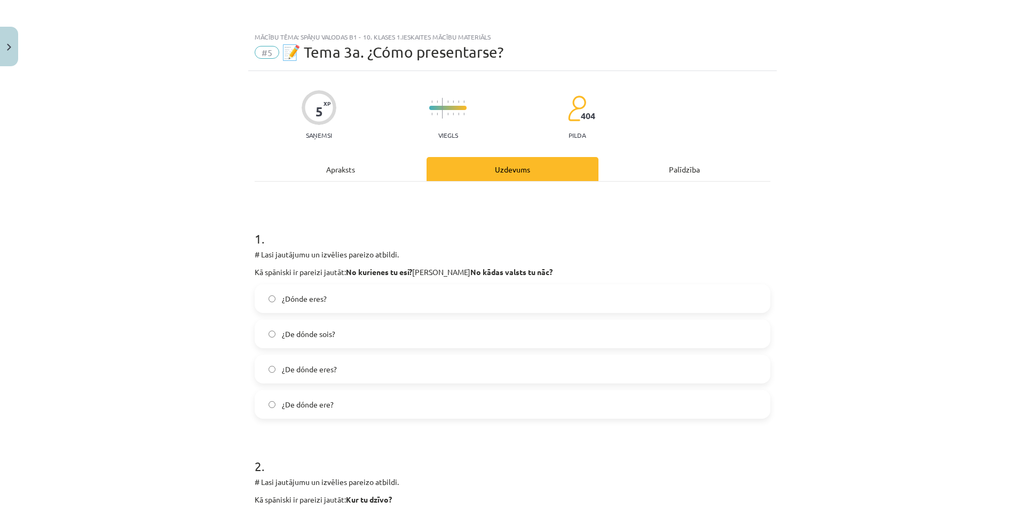
click at [311, 403] on span "¿De dónde ere?" at bounding box center [308, 404] width 52 height 11
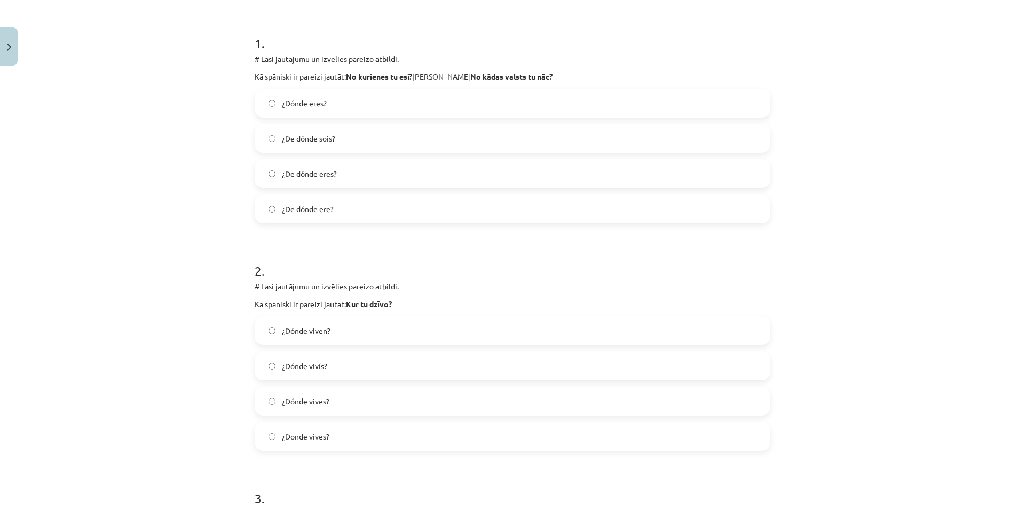
scroll to position [254, 0]
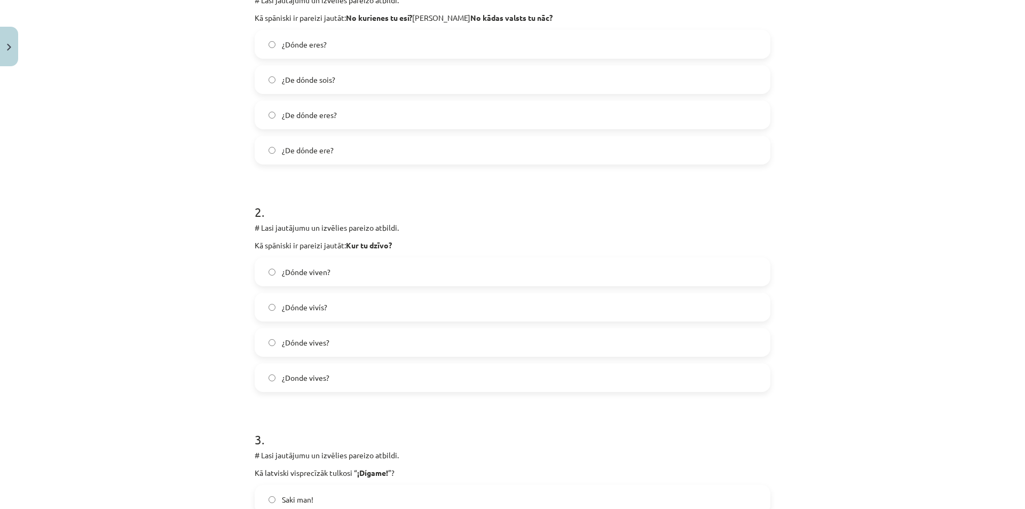
click at [308, 346] on span "¿Dónde vives?" at bounding box center [306, 342] width 48 height 11
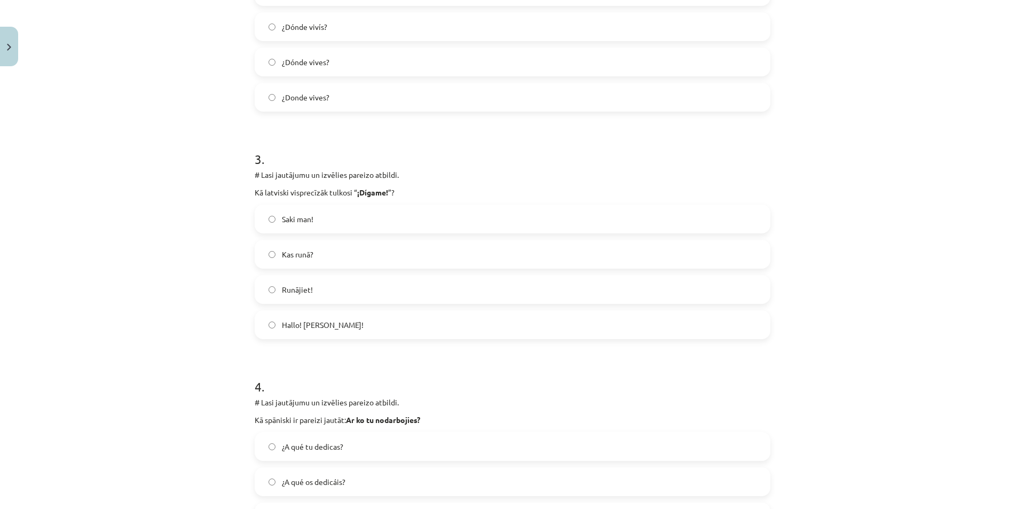
scroll to position [534, 0]
click at [338, 322] on span "Hallo! [PERSON_NAME]!" at bounding box center [323, 325] width 82 height 11
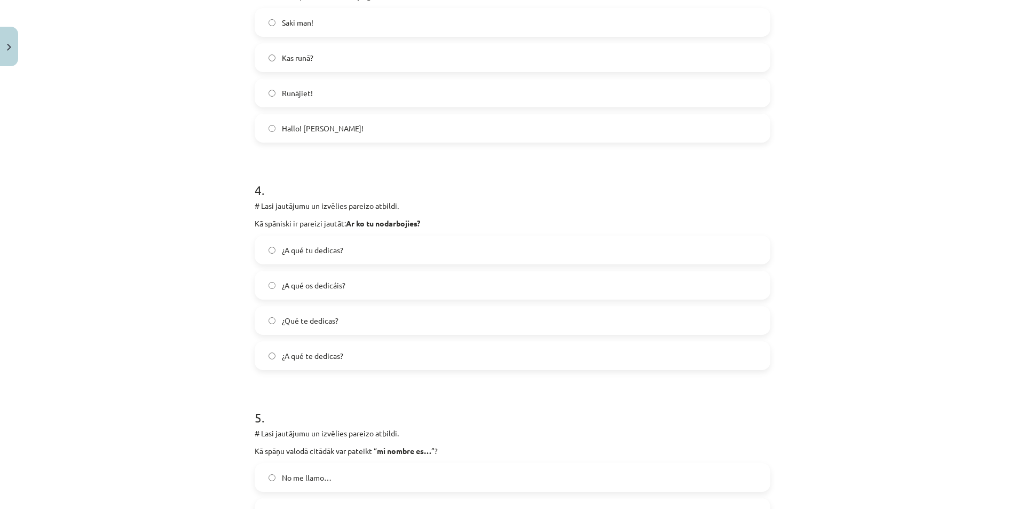
scroll to position [730, 0]
click at [330, 325] on span "¿Qué te dedicas?" at bounding box center [310, 320] width 57 height 11
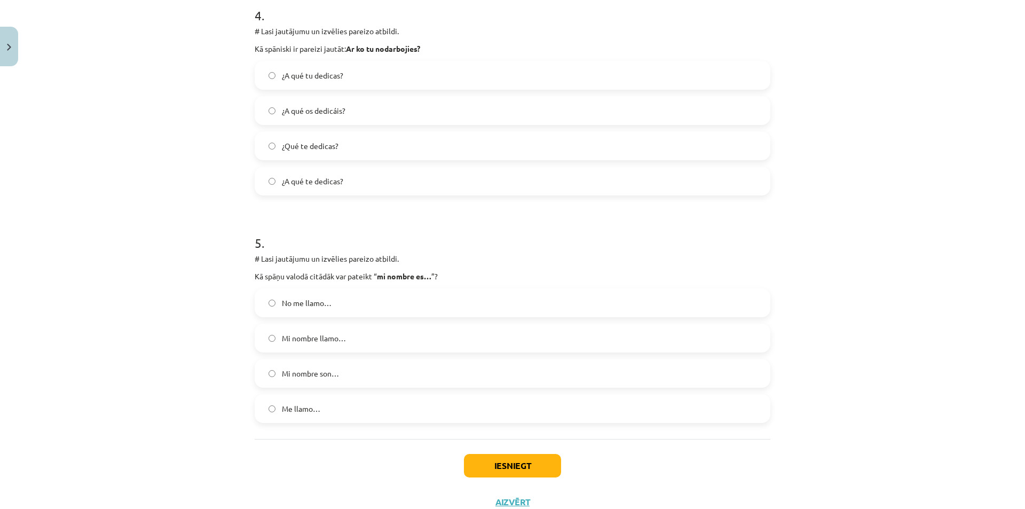
scroll to position [943, 0]
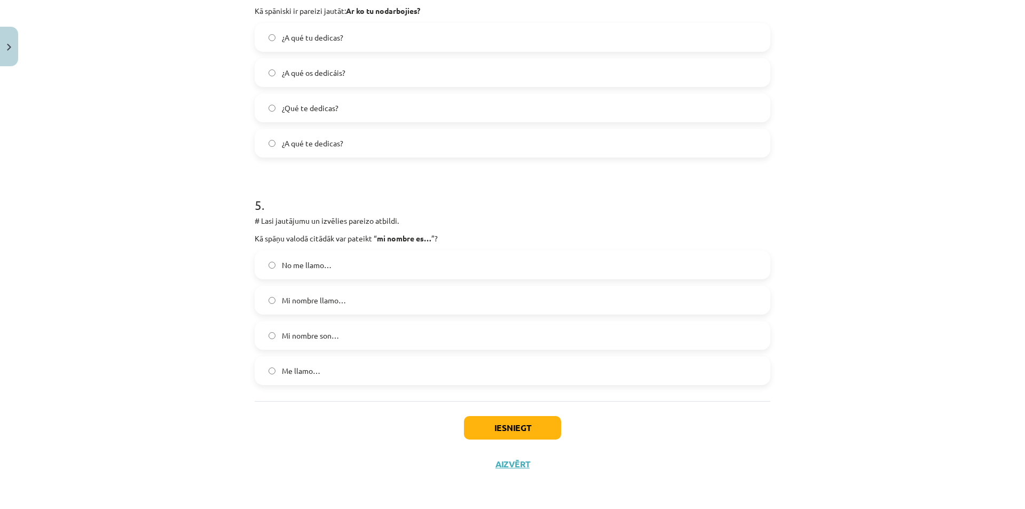
click at [314, 379] on label "Me llamo…" at bounding box center [512, 370] width 513 height 27
click at [492, 428] on button "Iesniegt" at bounding box center [512, 427] width 97 height 23
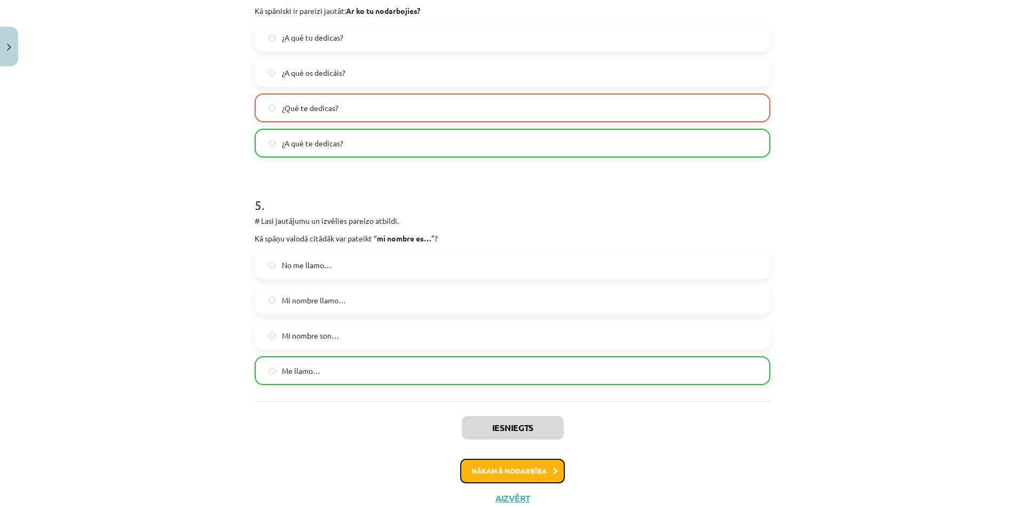
click at [483, 468] on button "Nākamā nodarbība" at bounding box center [512, 470] width 105 height 25
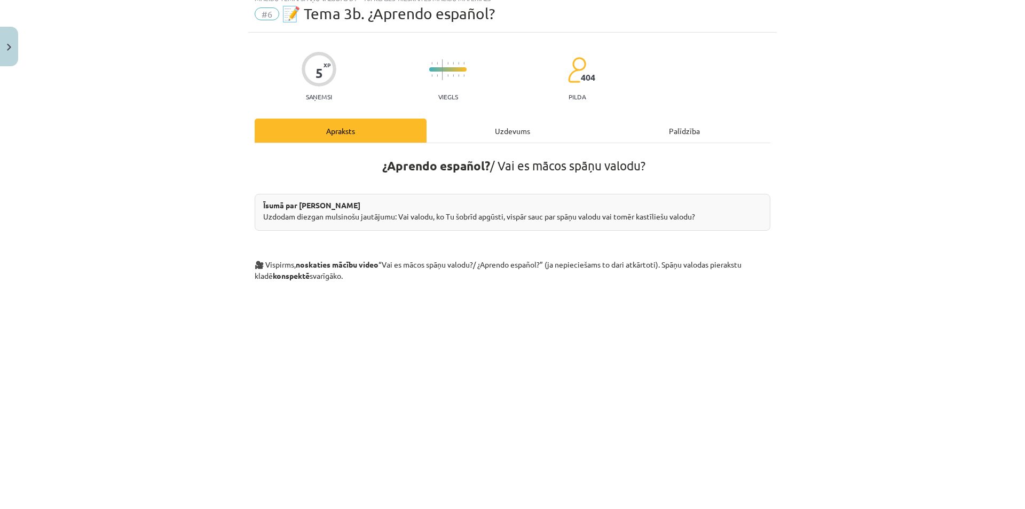
scroll to position [27, 0]
